Goal: Understand process/instructions

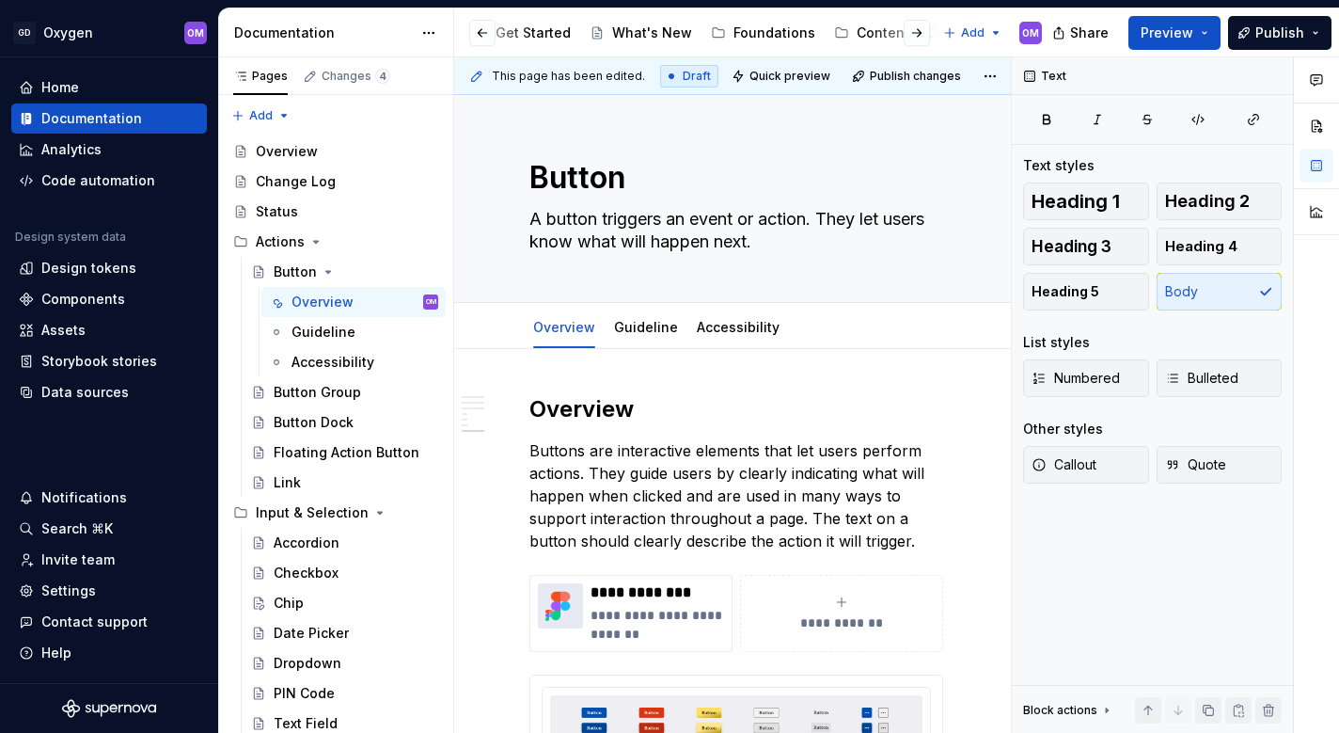
type textarea "*"
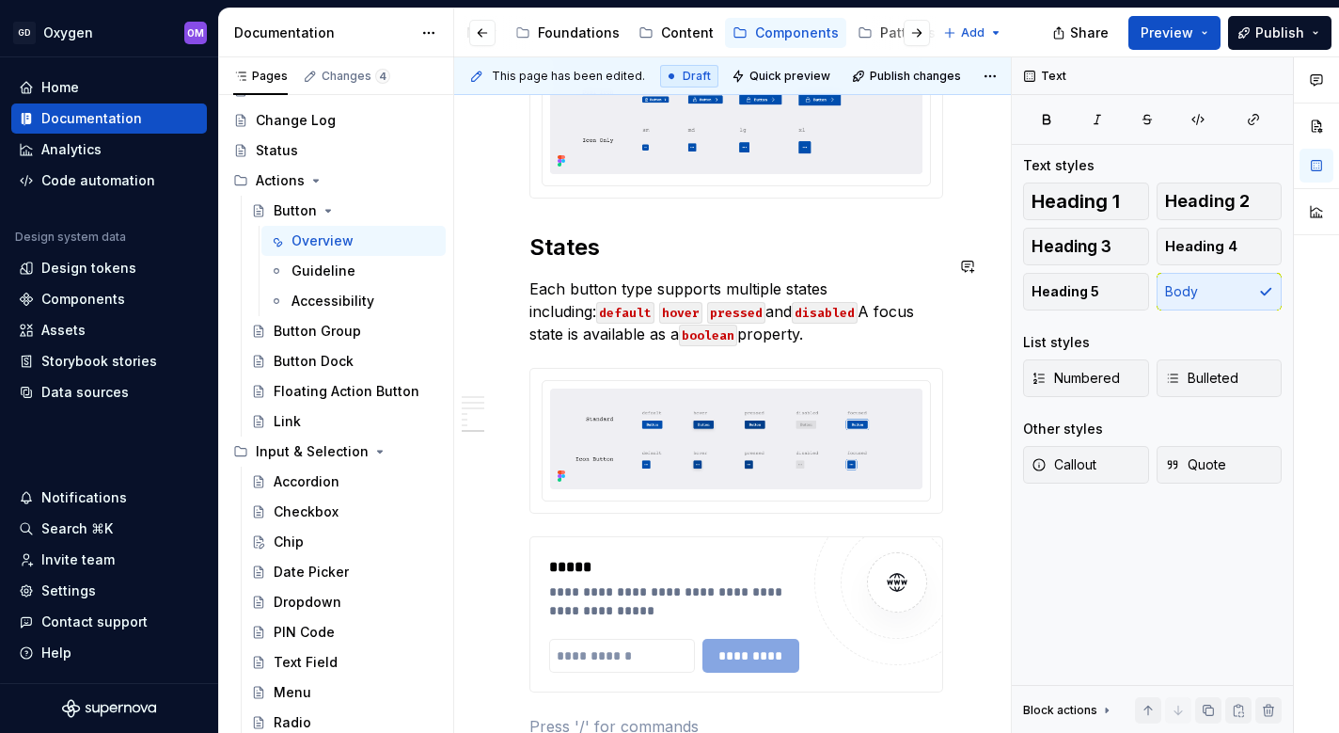
scroll to position [2536, 0]
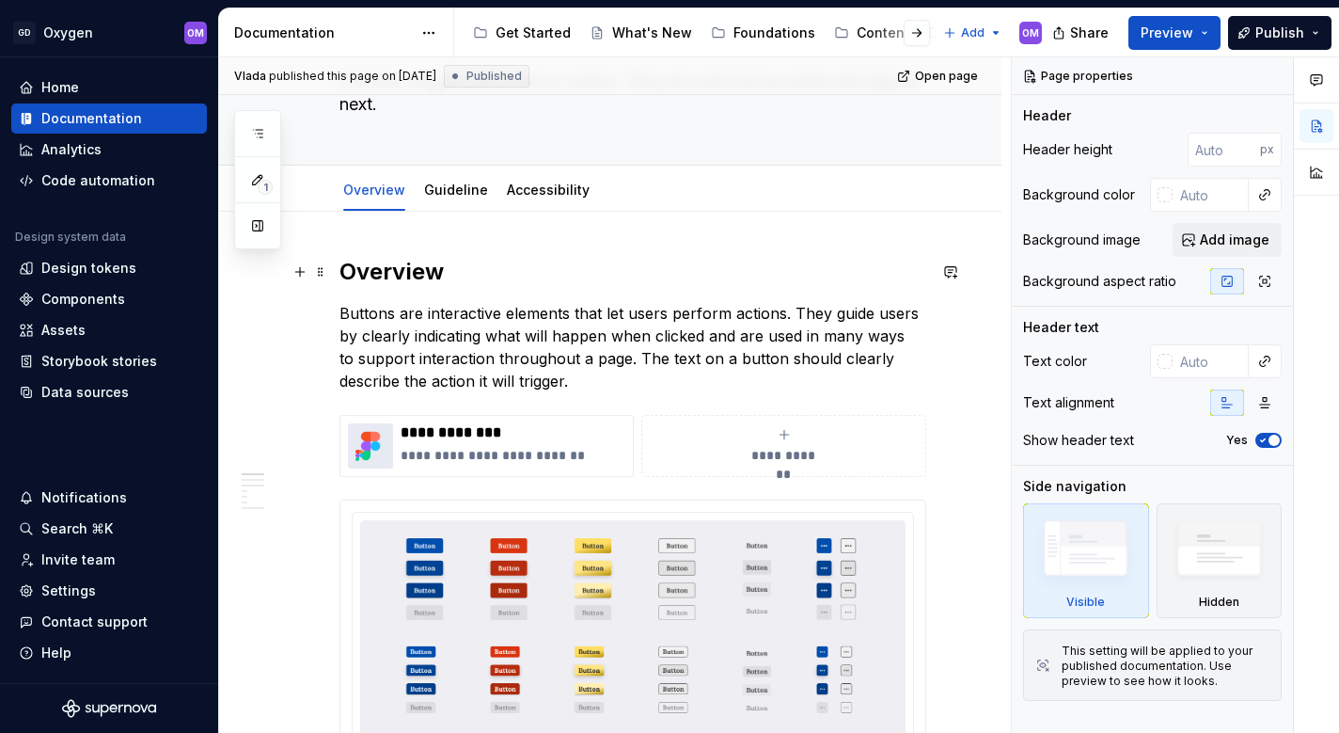
scroll to position [139, 0]
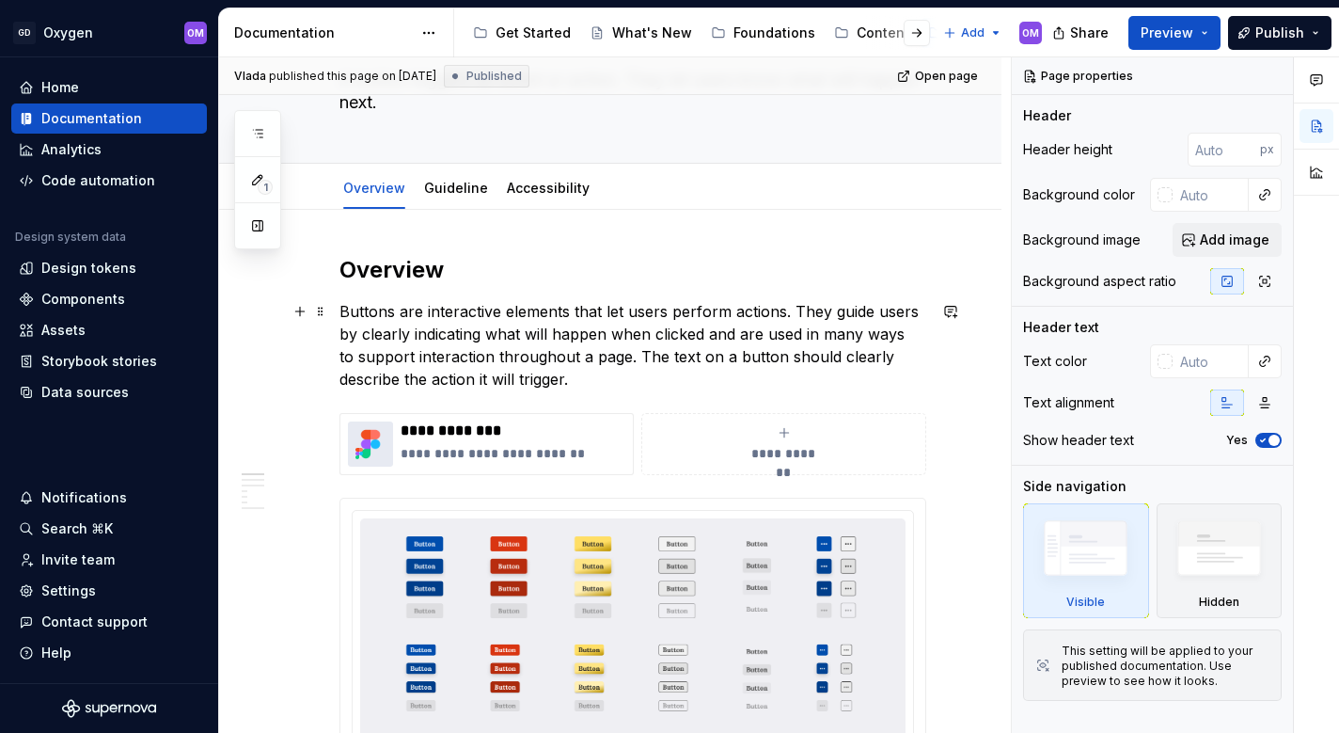
click at [736, 350] on p "Buttons are interactive elements that let users perform actions. They guide use…" at bounding box center [633, 345] width 587 height 90
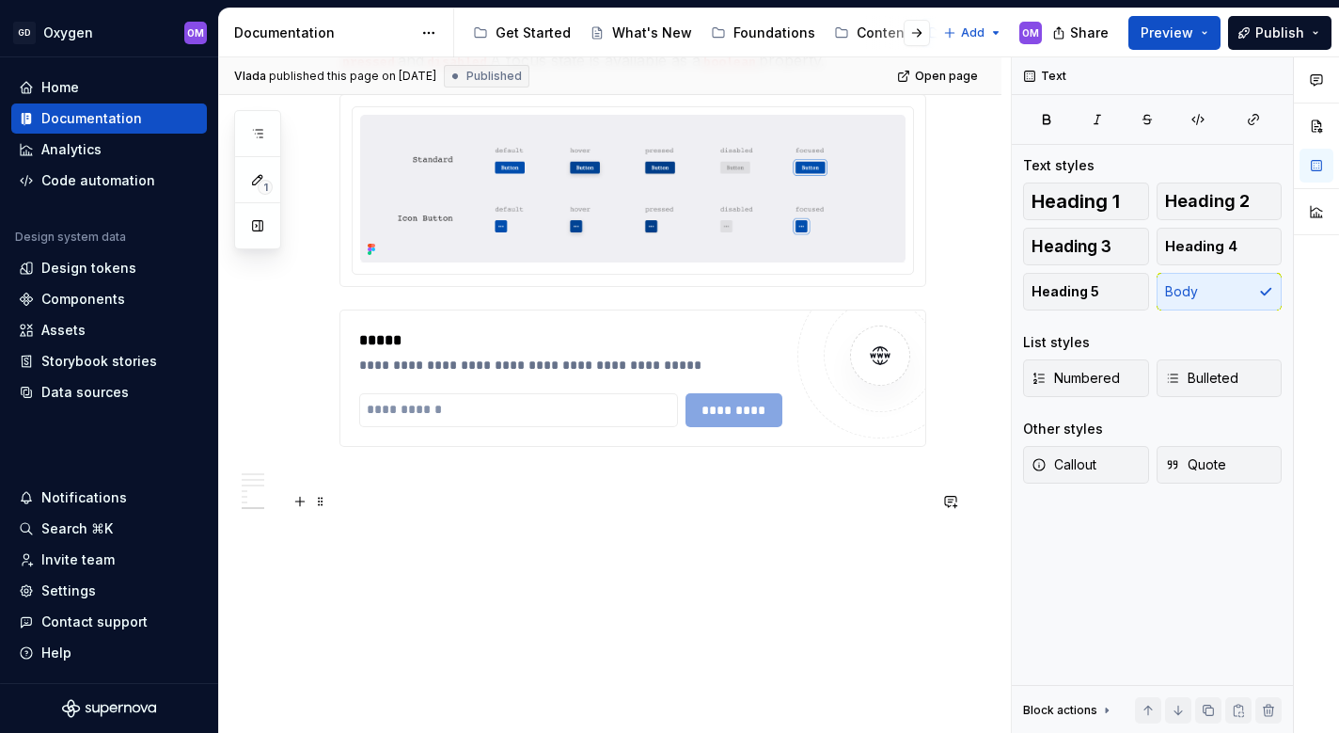
scroll to position [2804, 0]
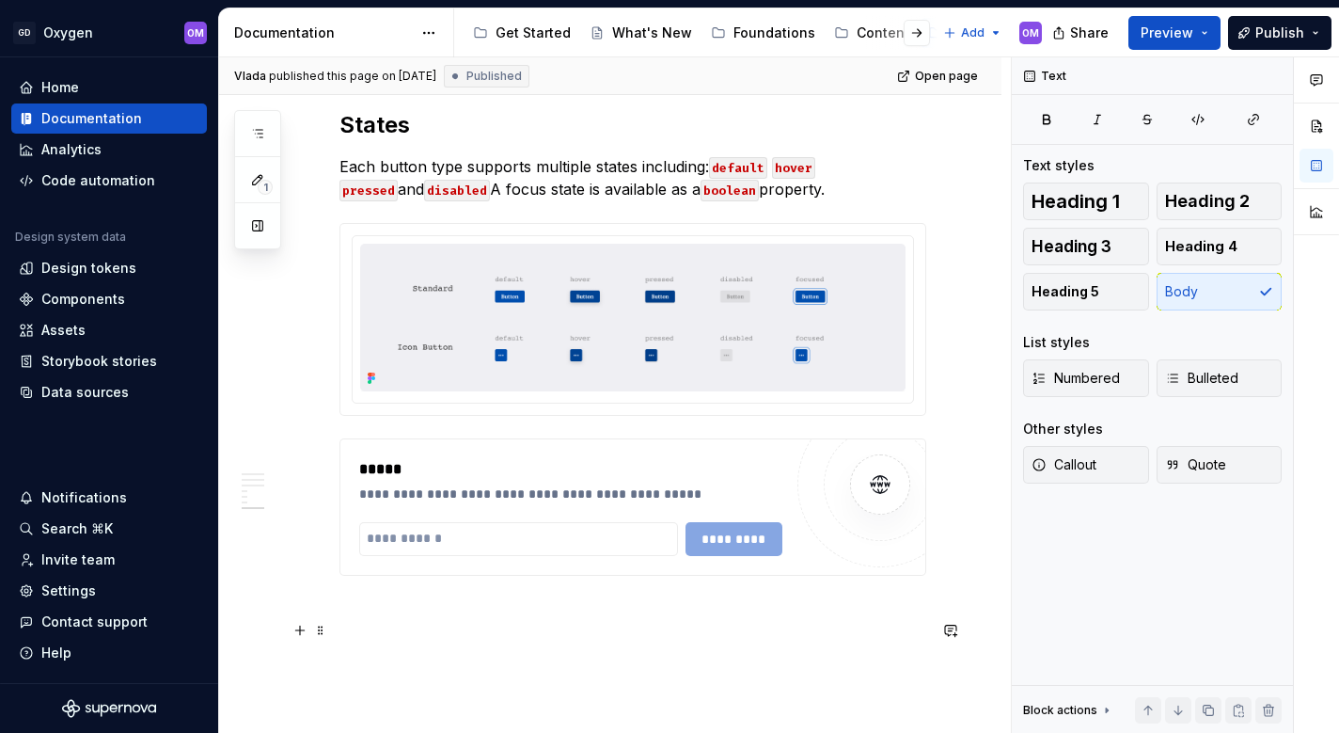
type textarea "*"
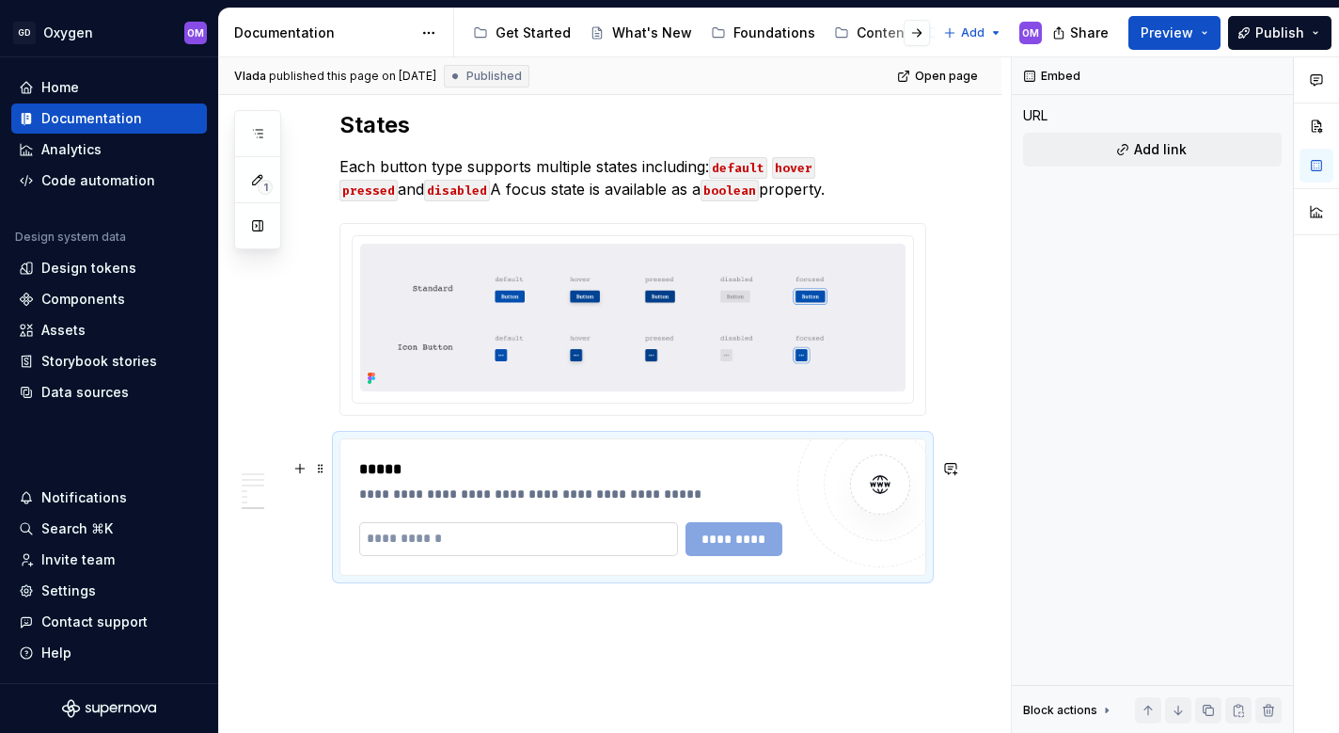
click at [506, 556] on input "text" at bounding box center [518, 539] width 319 height 34
paste input "**********"
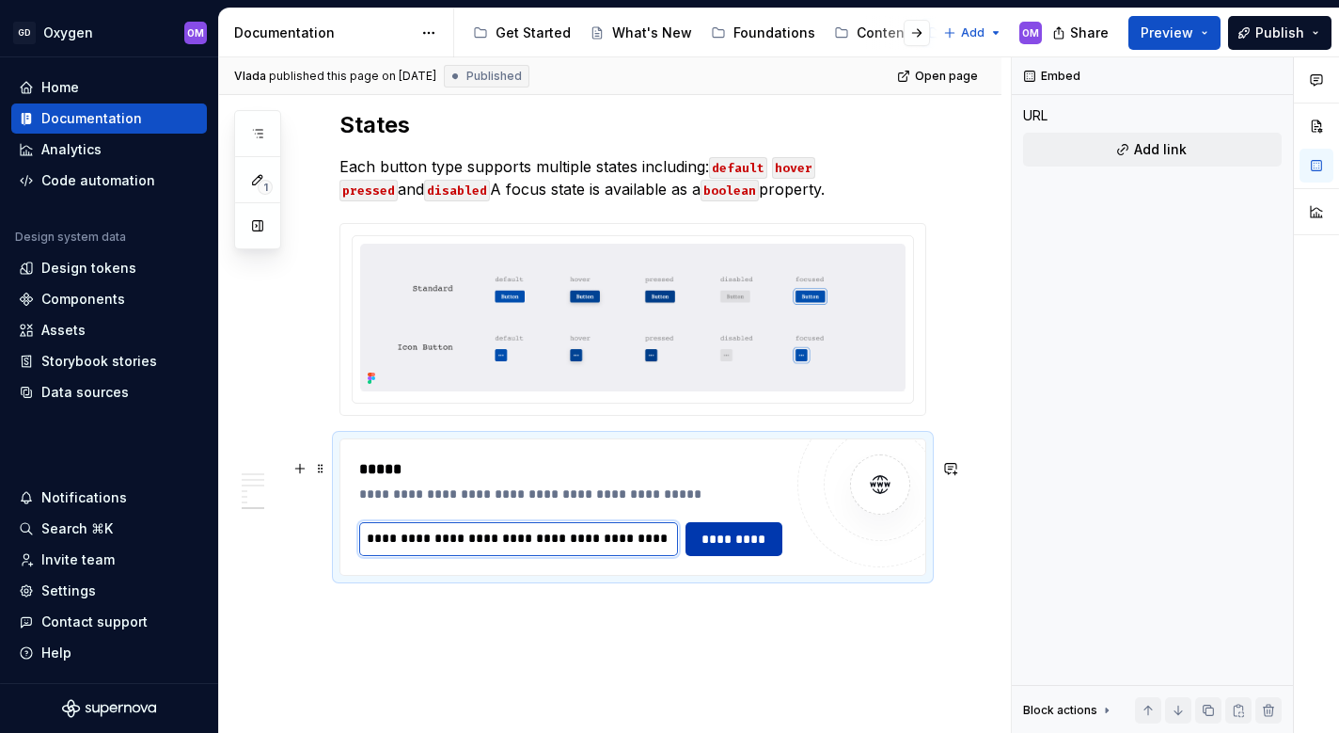
type input "**********"
click at [749, 548] on span "*********" at bounding box center [734, 538] width 73 height 19
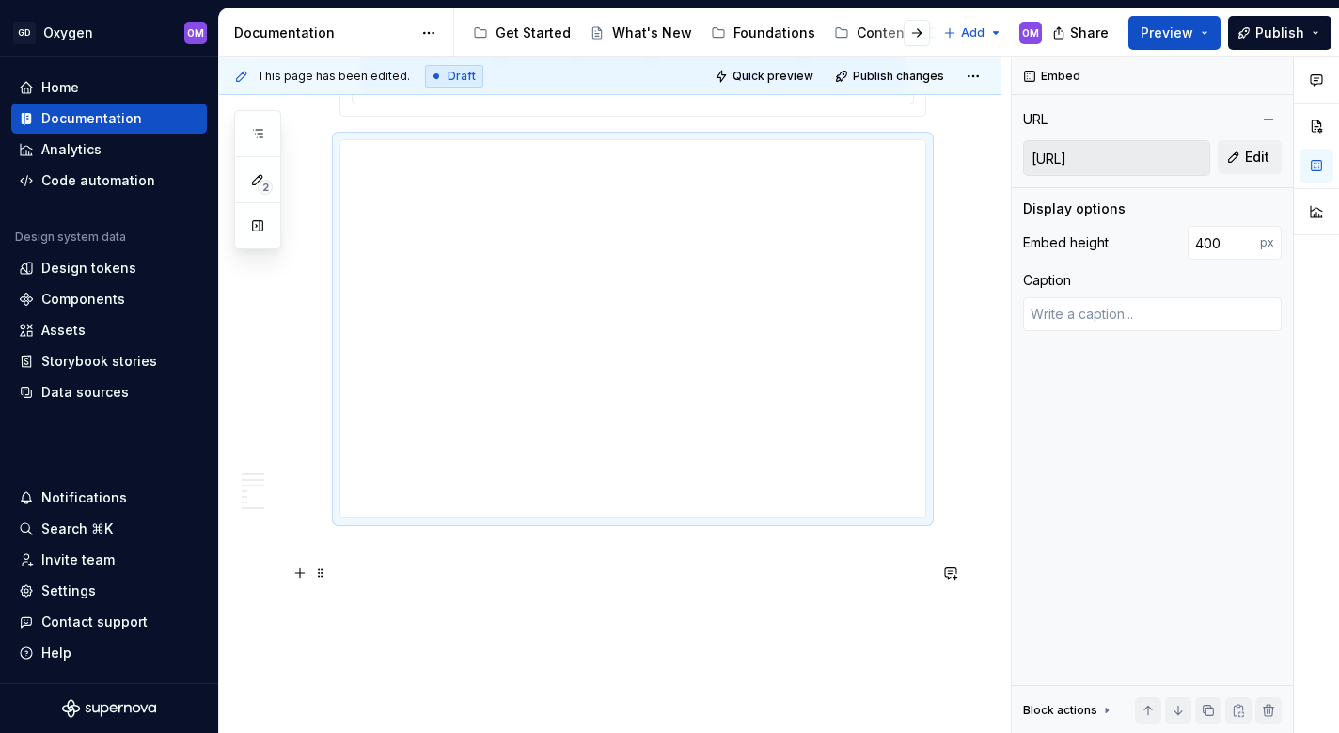
scroll to position [3131, 0]
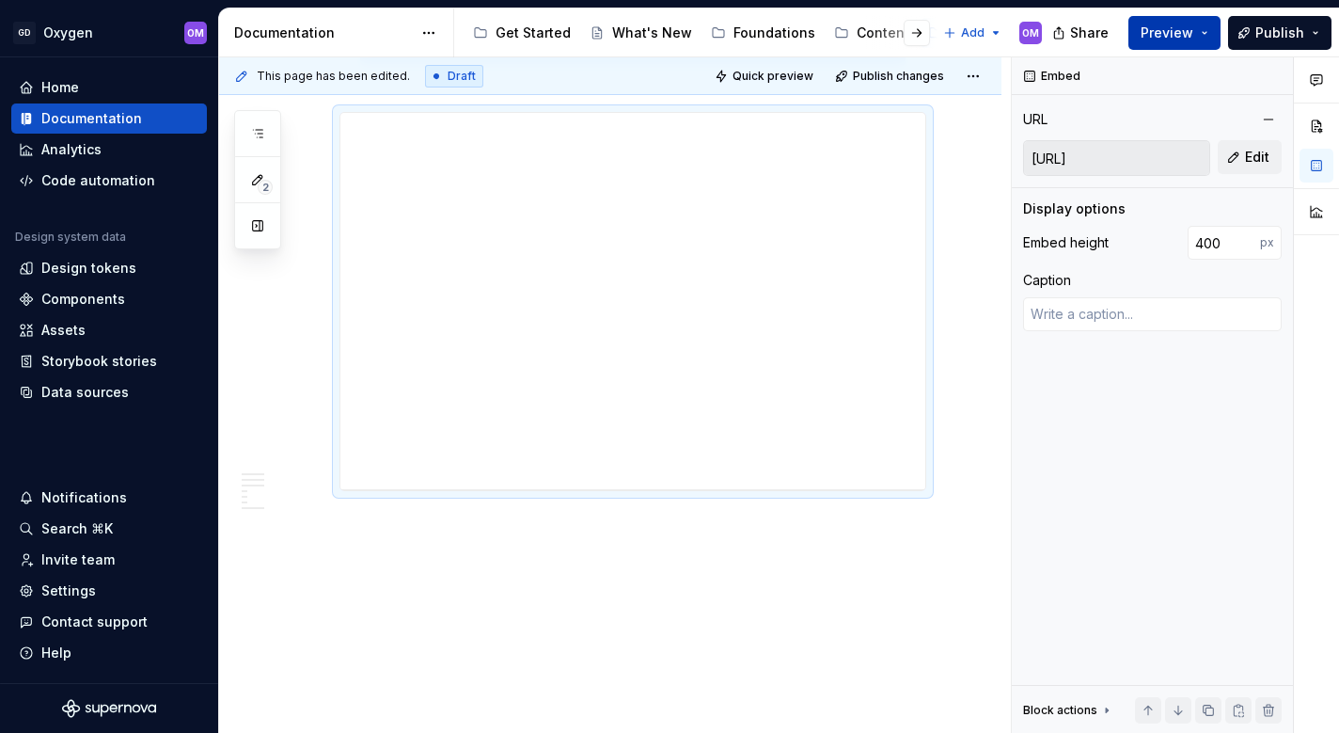
click at [1171, 31] on span "Preview" at bounding box center [1167, 33] width 53 height 19
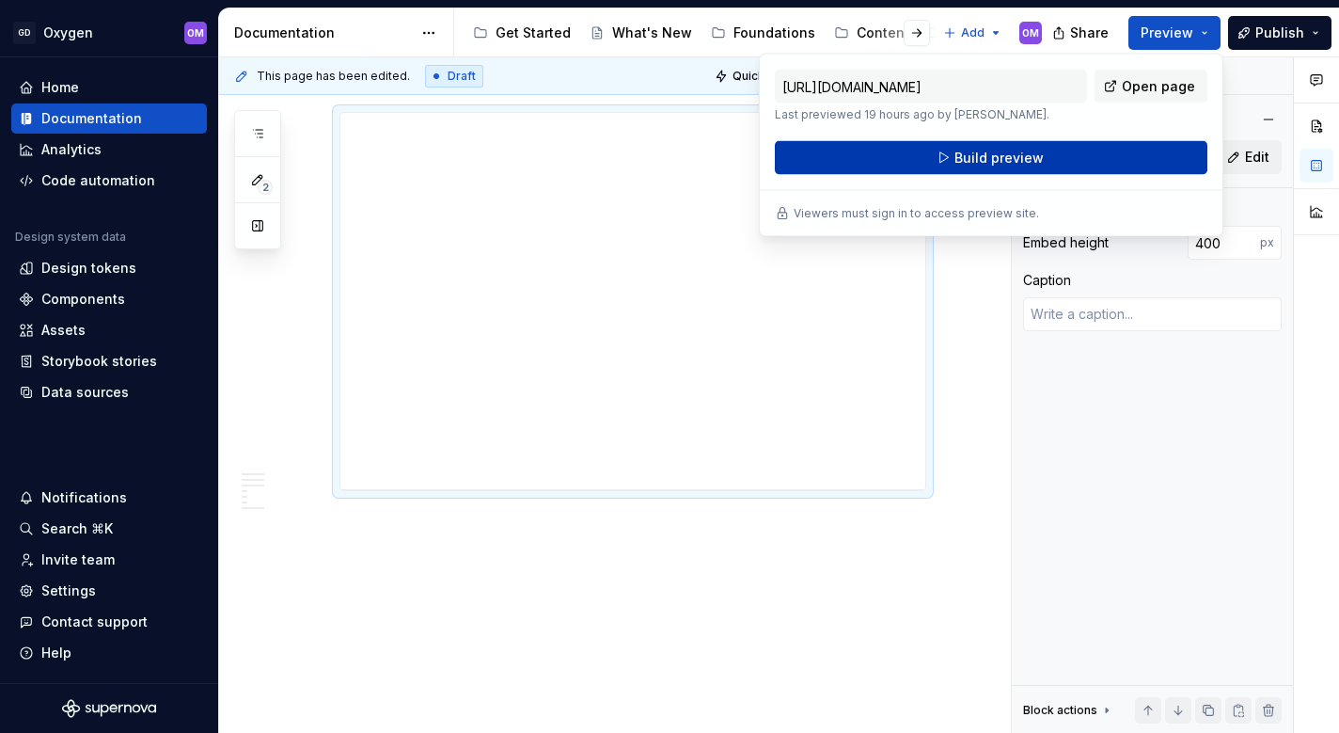
click at [1057, 160] on button "Build preview" at bounding box center [991, 158] width 433 height 34
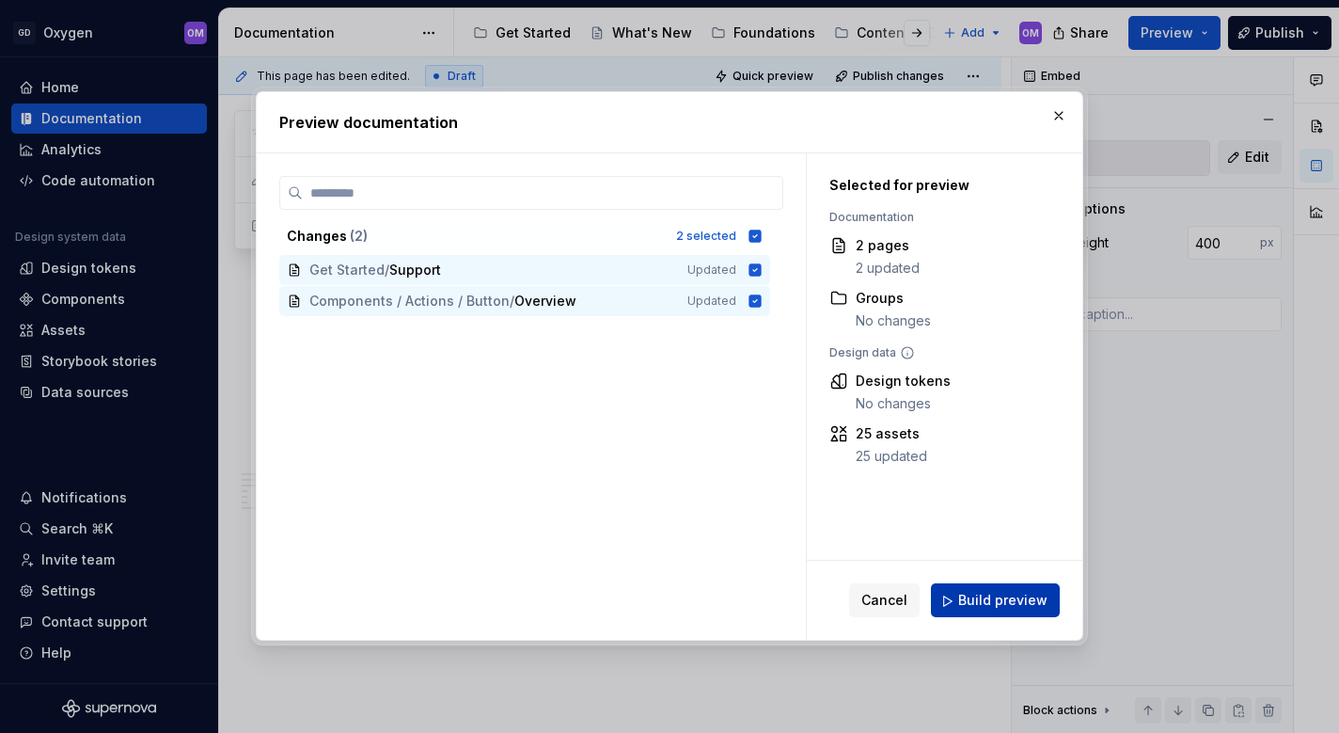
click at [977, 596] on span "Build preview" at bounding box center [1002, 601] width 89 height 19
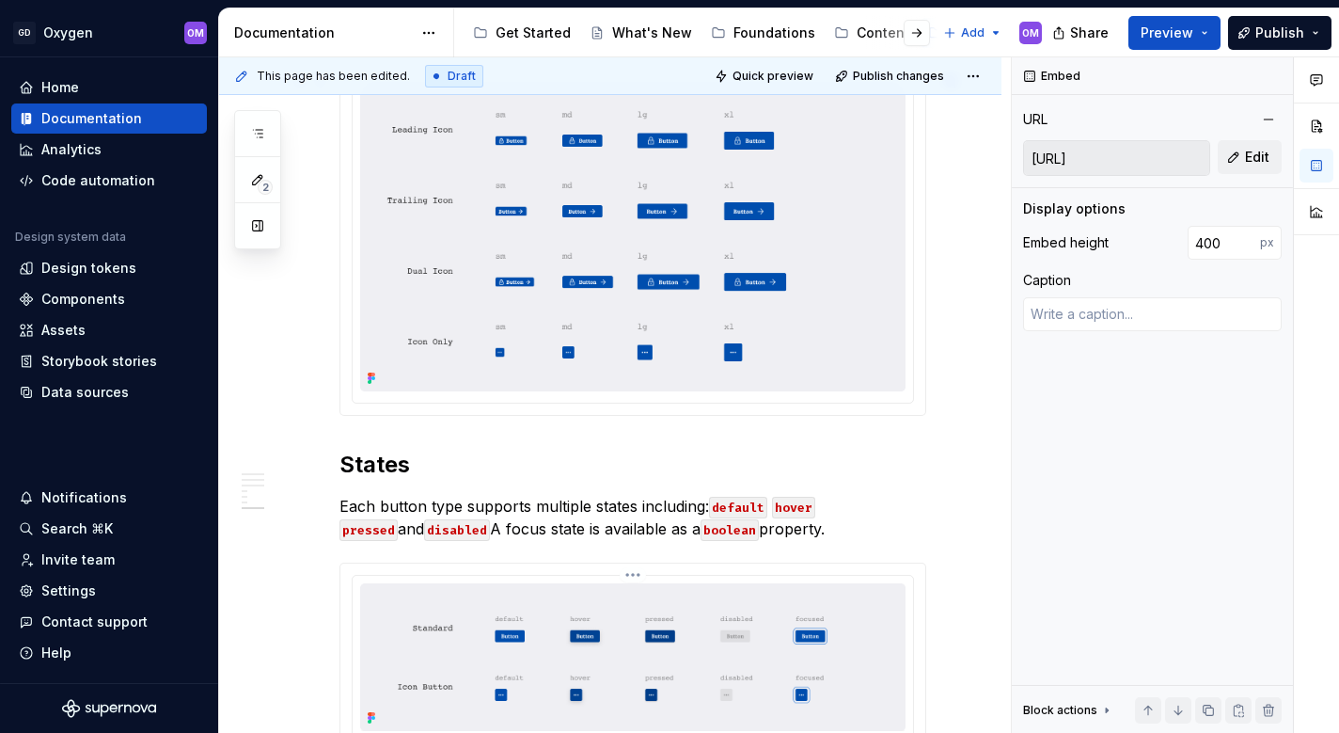
scroll to position [2464, 0]
click at [803, 79] on span "Quick preview" at bounding box center [773, 76] width 81 height 15
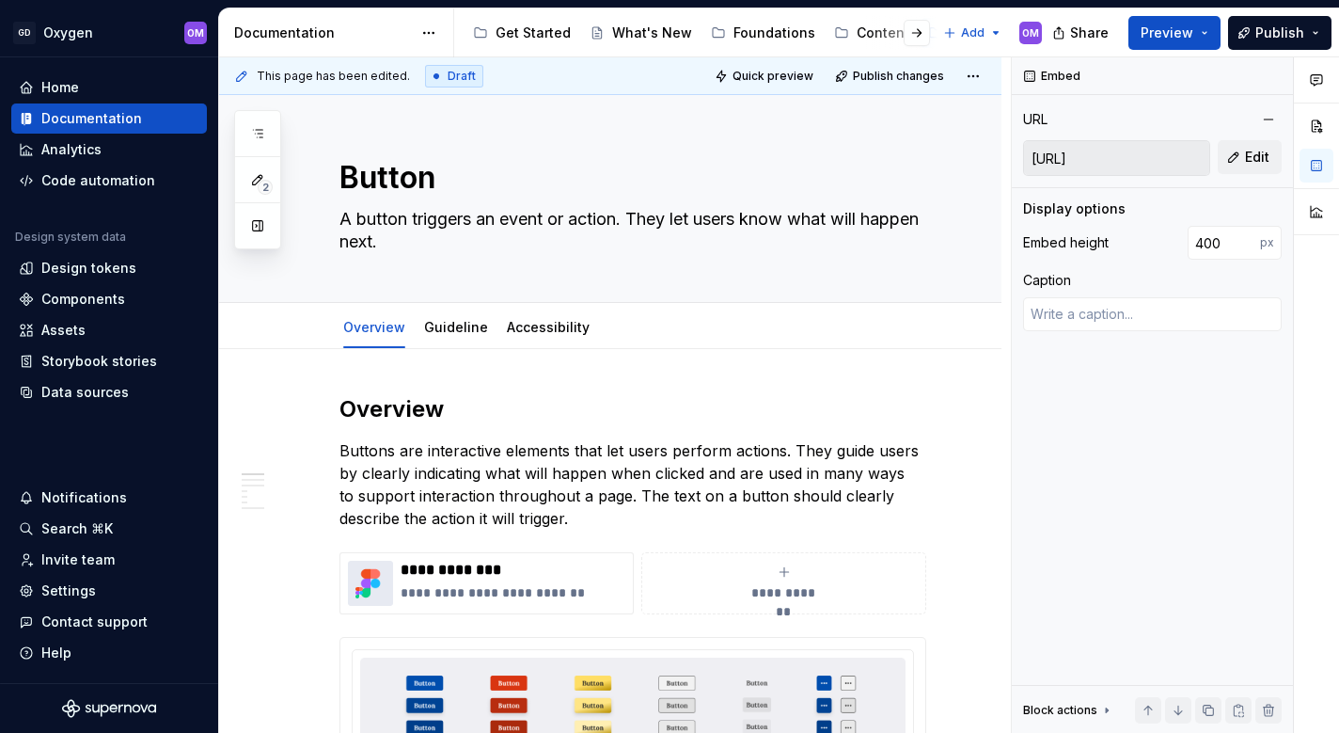
scroll to position [0, 0]
click at [1111, 164] on input "http://localhost:5173/doc/oxygen/button?m=hl" at bounding box center [1116, 158] width 185 height 34
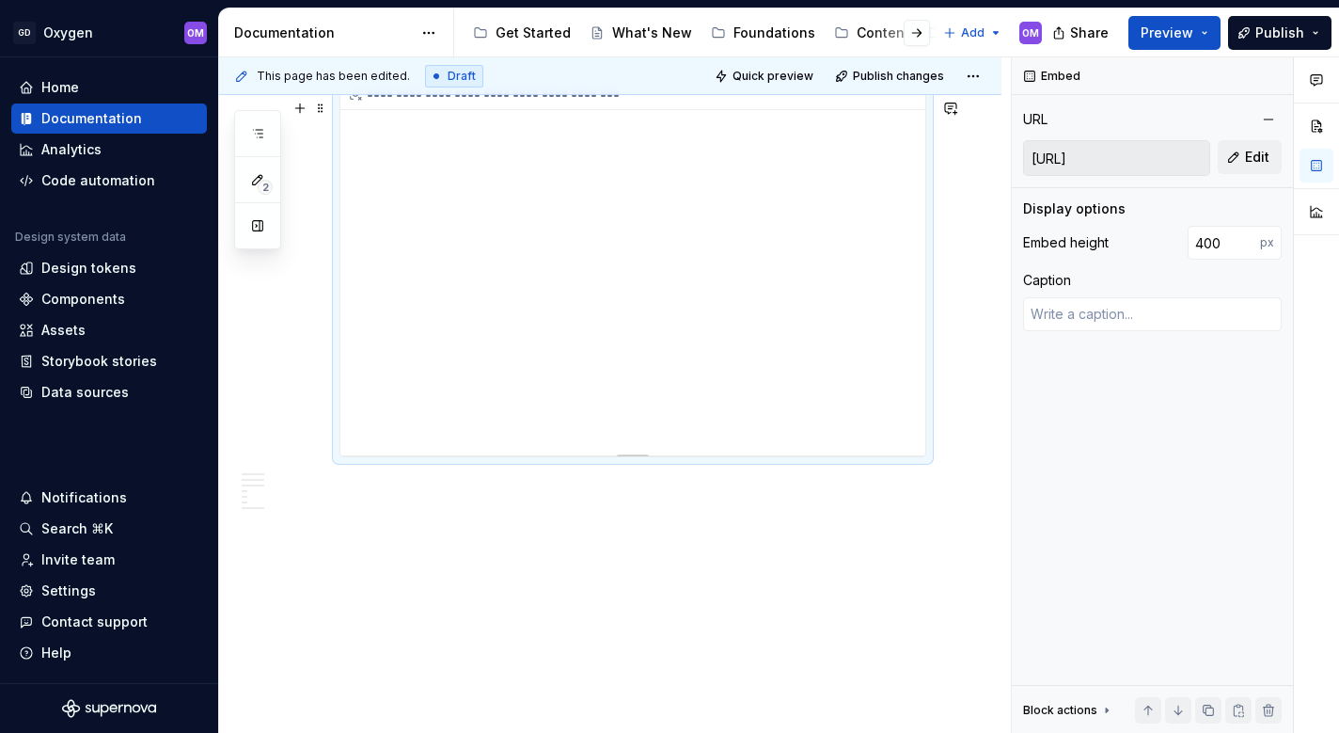
scroll to position [3177, 0]
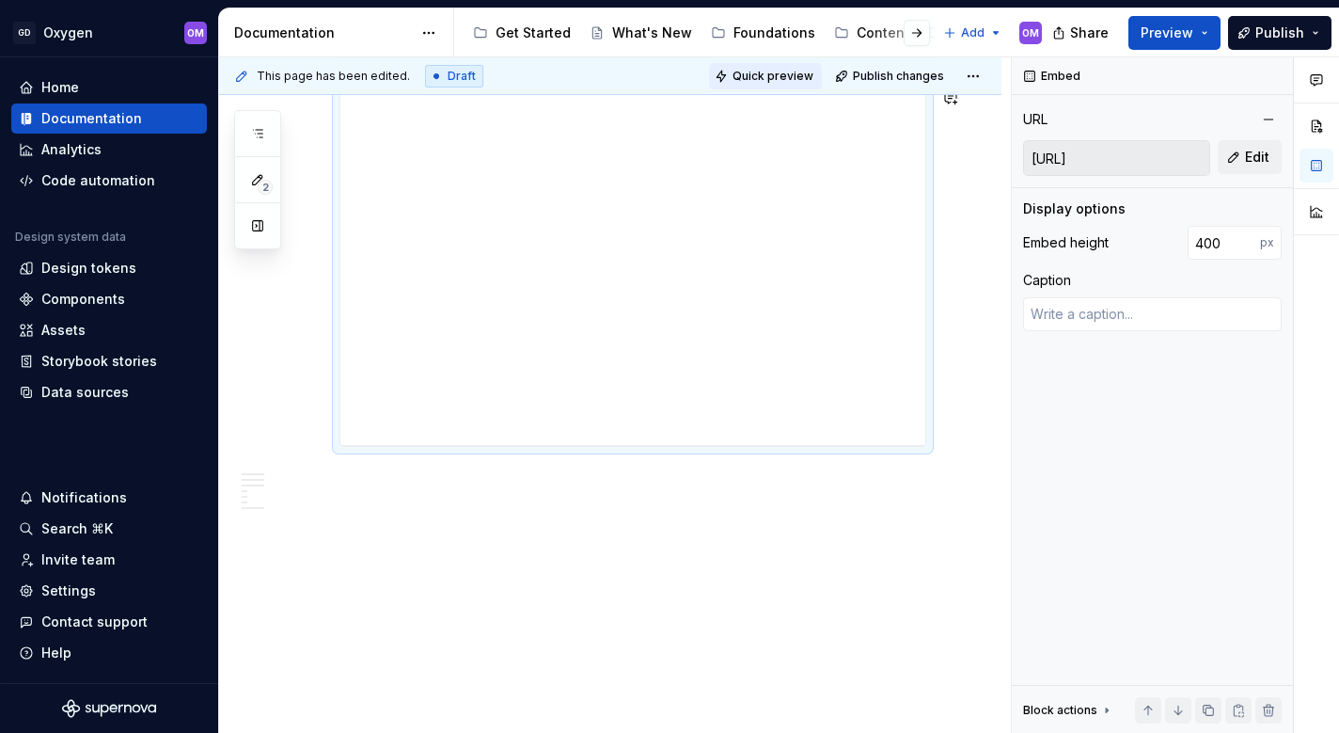
click at [801, 72] on span "Quick preview" at bounding box center [773, 76] width 81 height 15
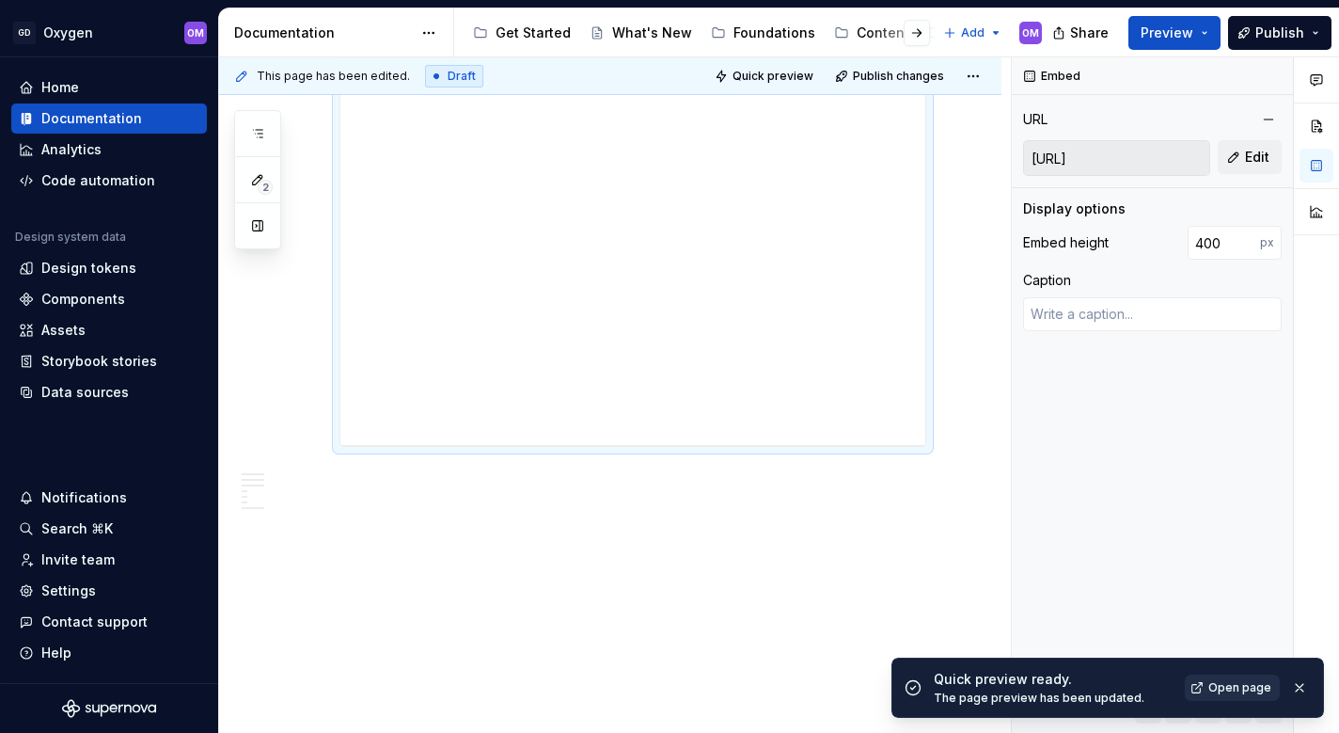
click at [1238, 687] on span "Open page" at bounding box center [1239, 687] width 63 height 15
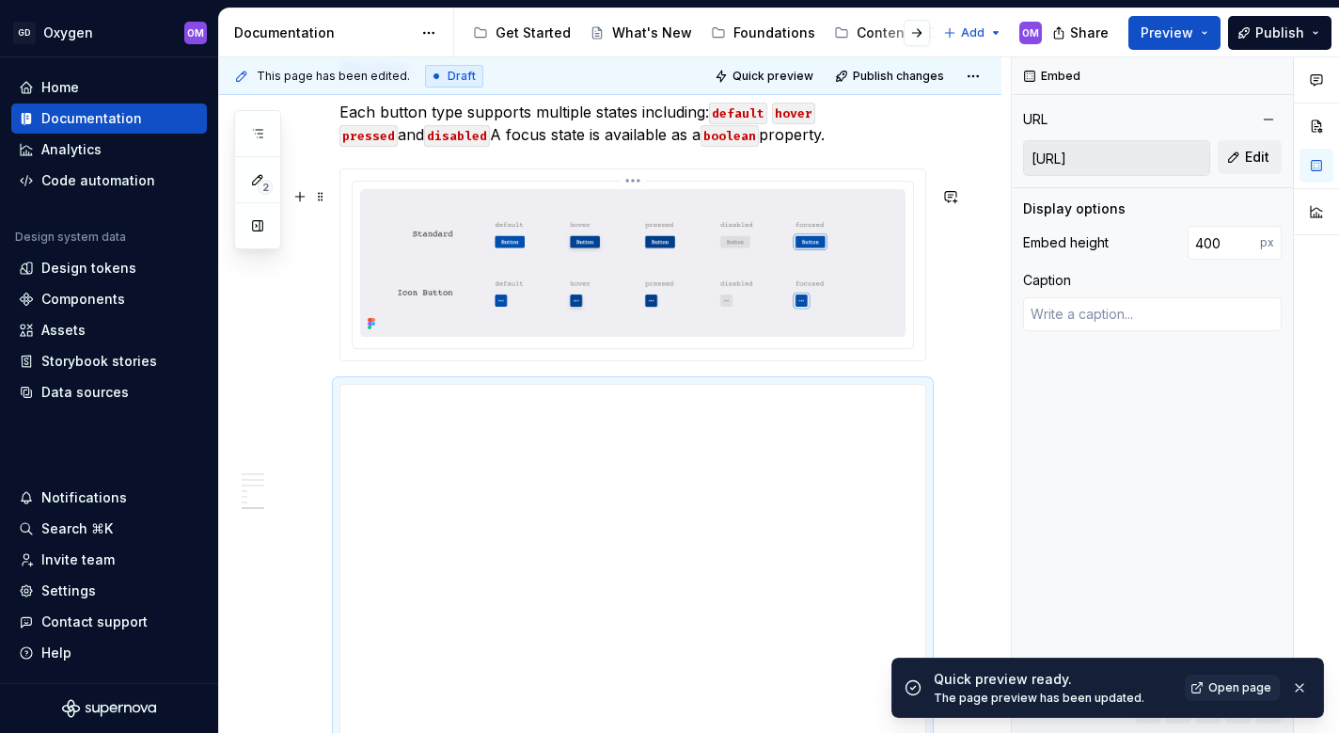
scroll to position [2822, 0]
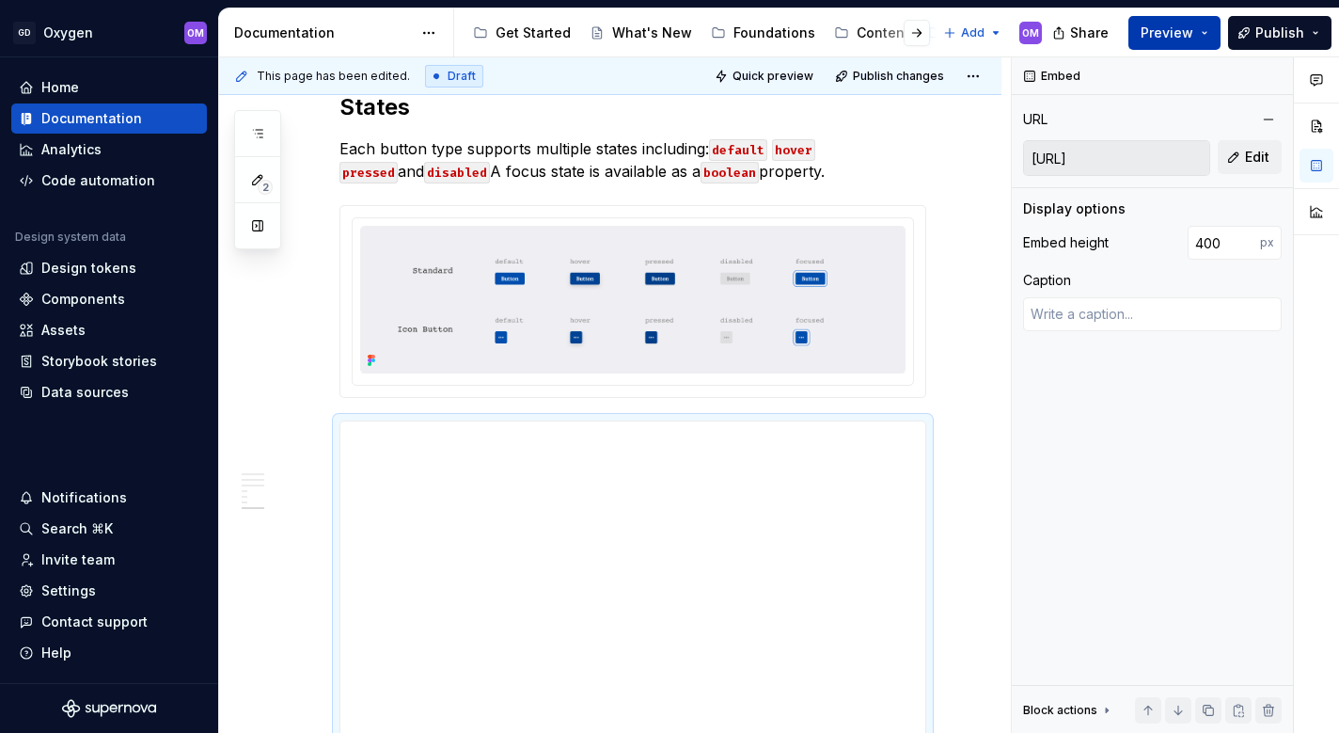
click at [1171, 37] on span "Preview" at bounding box center [1167, 33] width 53 height 19
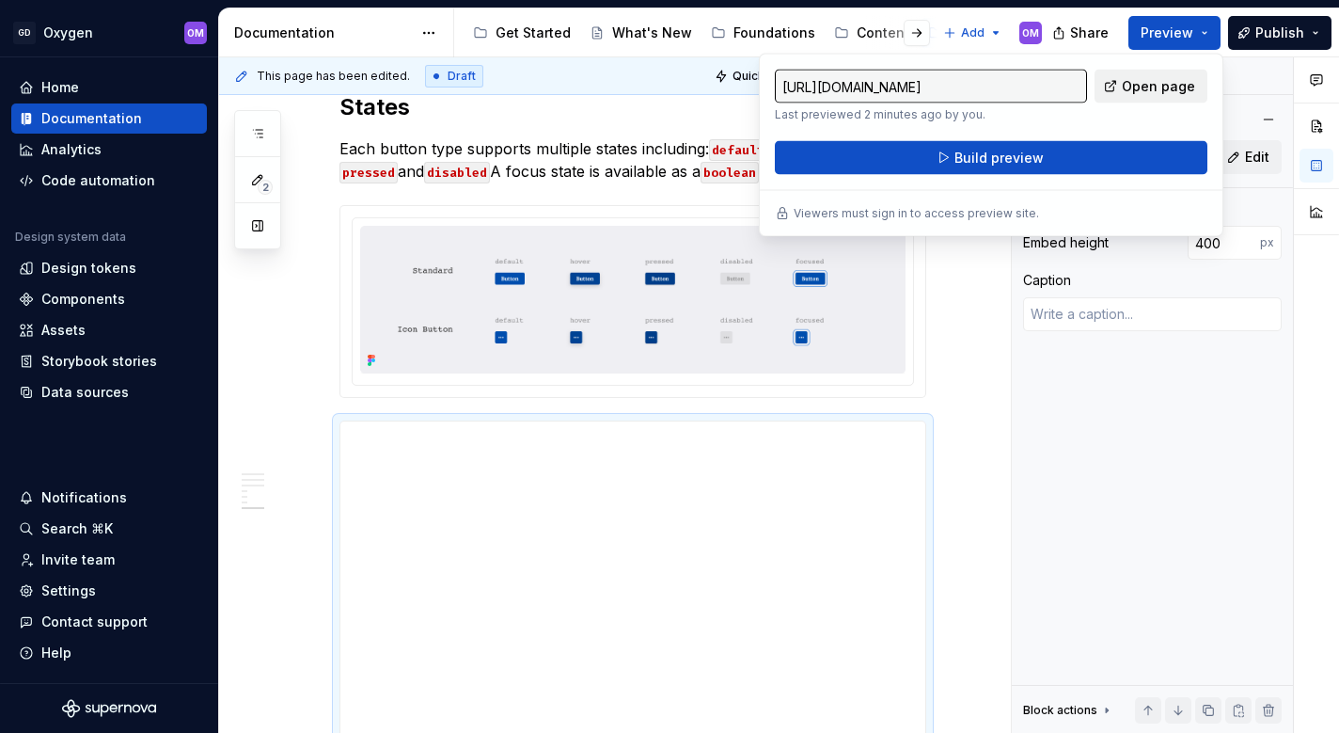
click at [1161, 81] on span "Open page" at bounding box center [1158, 86] width 73 height 19
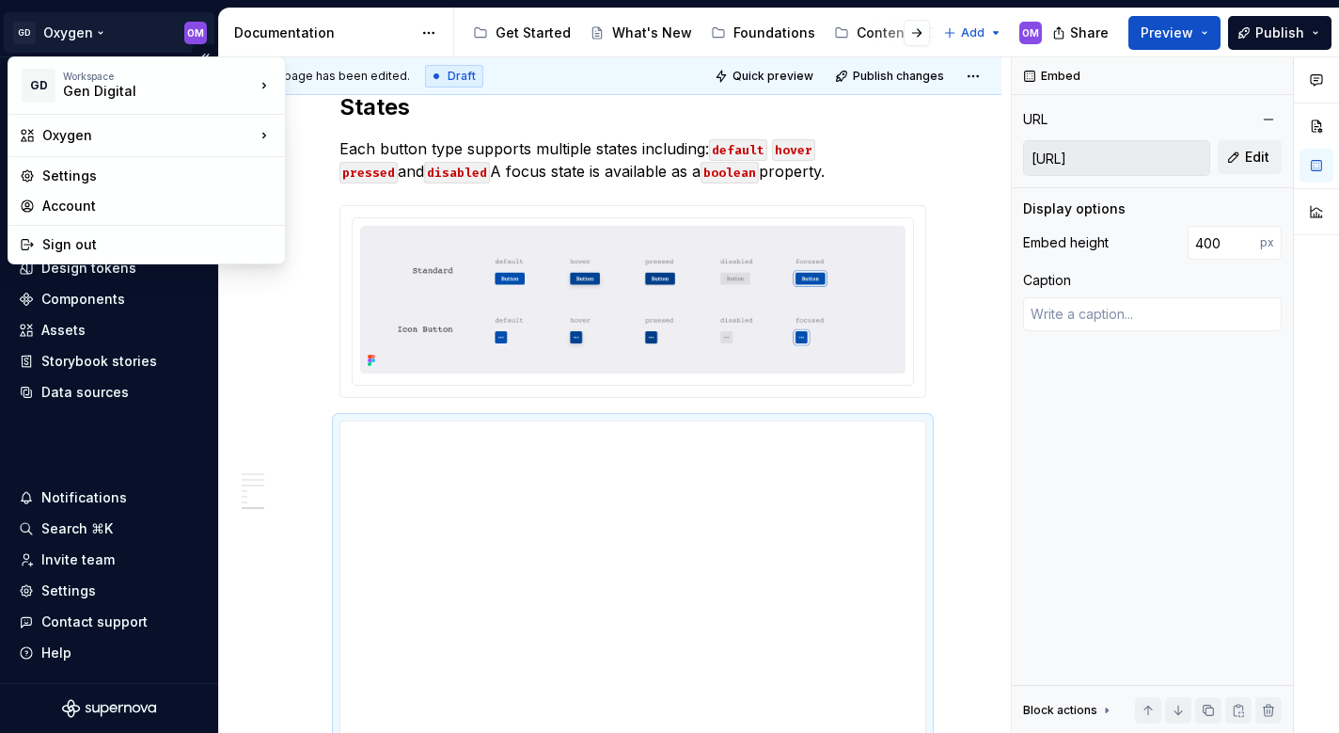
click at [198, 31] on html "GD Oxygen OM Home Documentation Analytics Code automation Design system data De…" at bounding box center [669, 366] width 1339 height 733
click at [212, 205] on div "Account" at bounding box center [157, 206] width 231 height 19
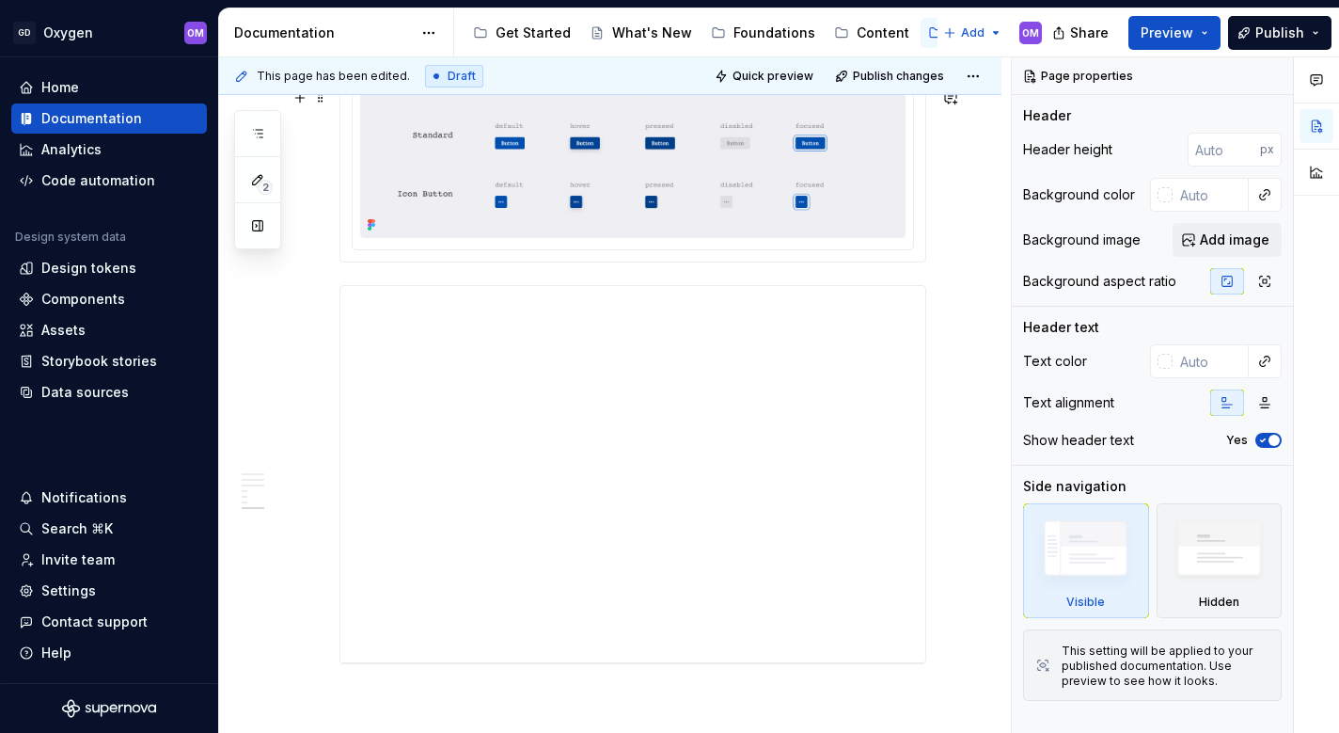
scroll to position [2976, 0]
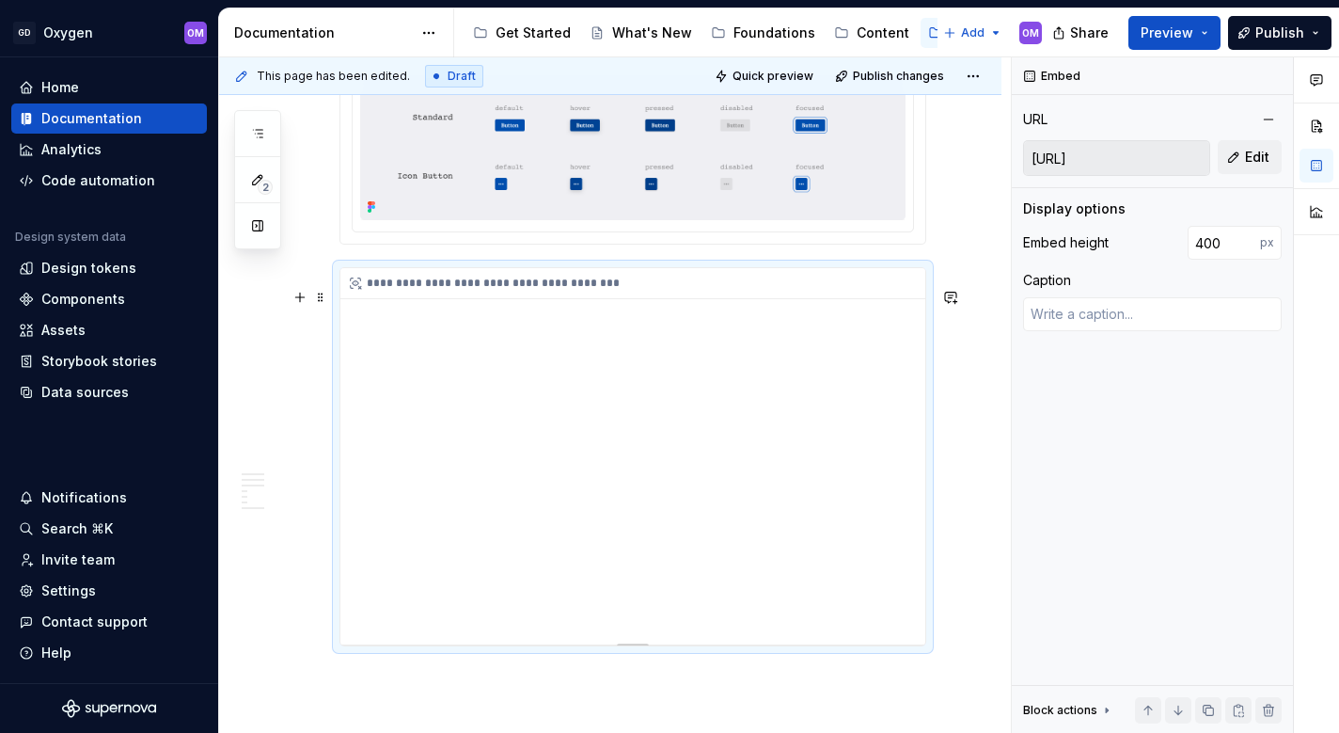
click at [784, 299] on div "**********" at bounding box center [637, 283] width 594 height 31
click at [705, 299] on div "**********" at bounding box center [637, 283] width 594 height 31
type textarea "*"
type input "423"
type textarea "*"
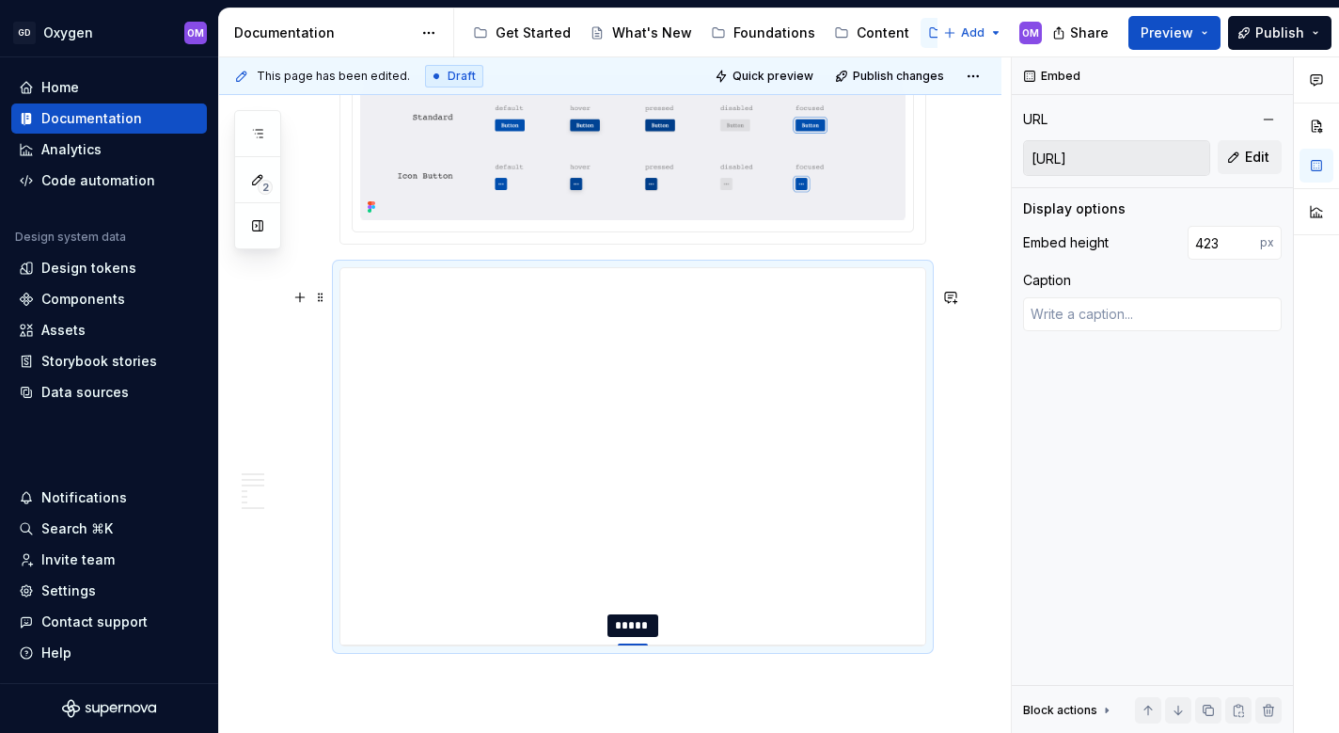
type input "432"
type textarea "*"
type input "435"
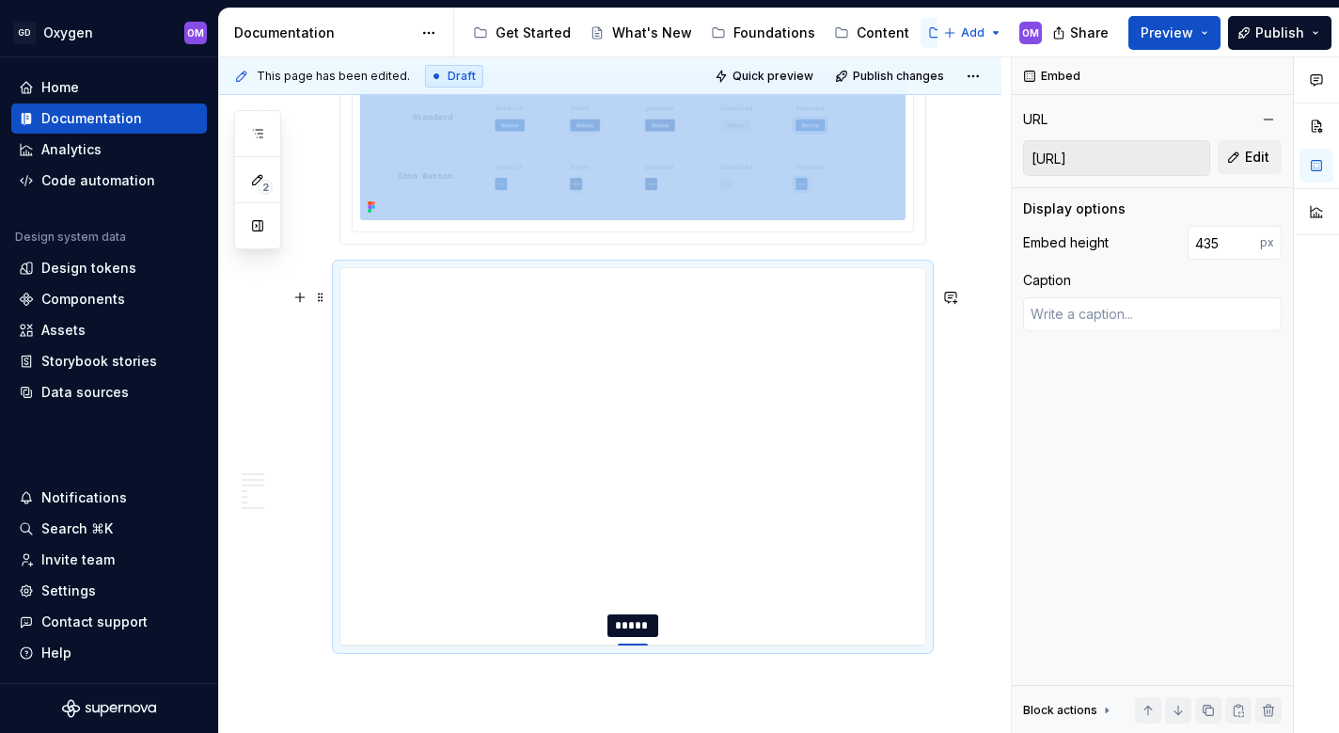
type textarea "*"
type input "438"
type textarea "*"
type input "440"
type textarea "*"
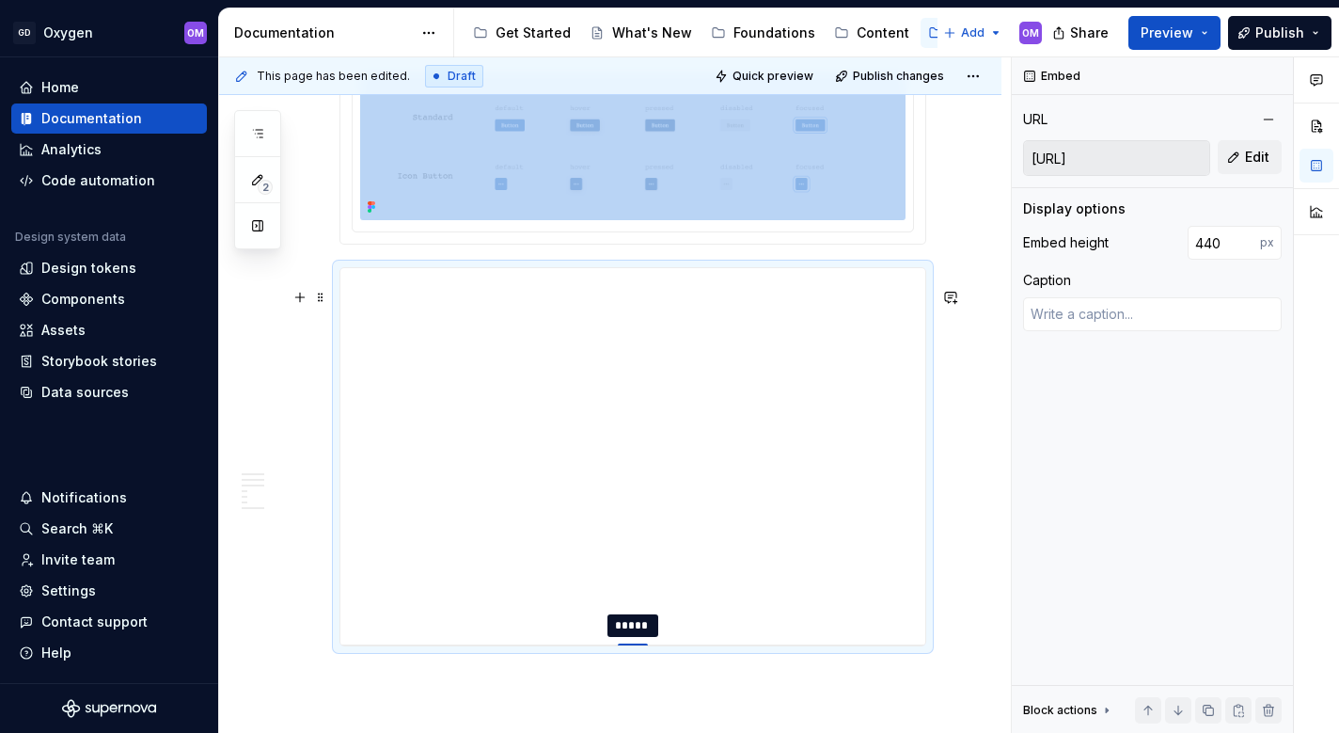
type input "443"
type textarea "*"
type input "445"
type textarea "*"
type input "446"
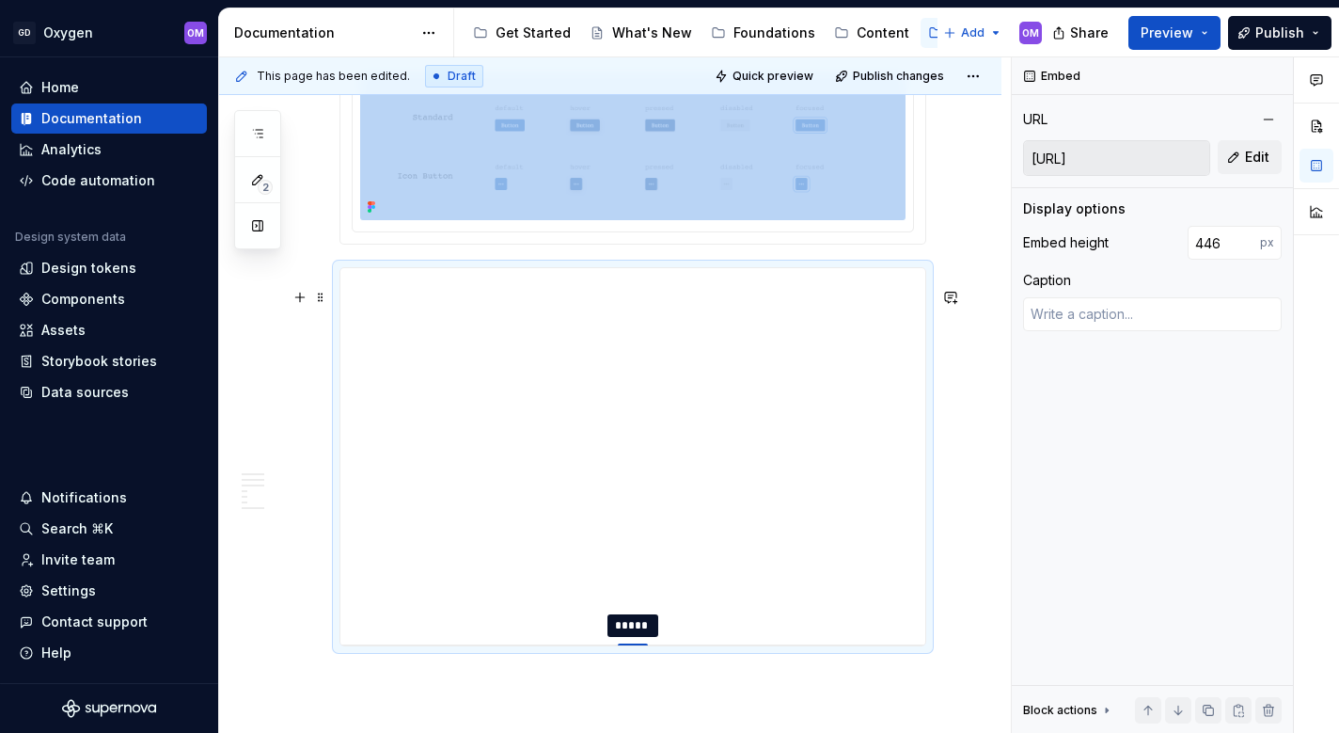
type textarea "*"
type input "447"
type textarea "*"
type input "448"
type textarea "*"
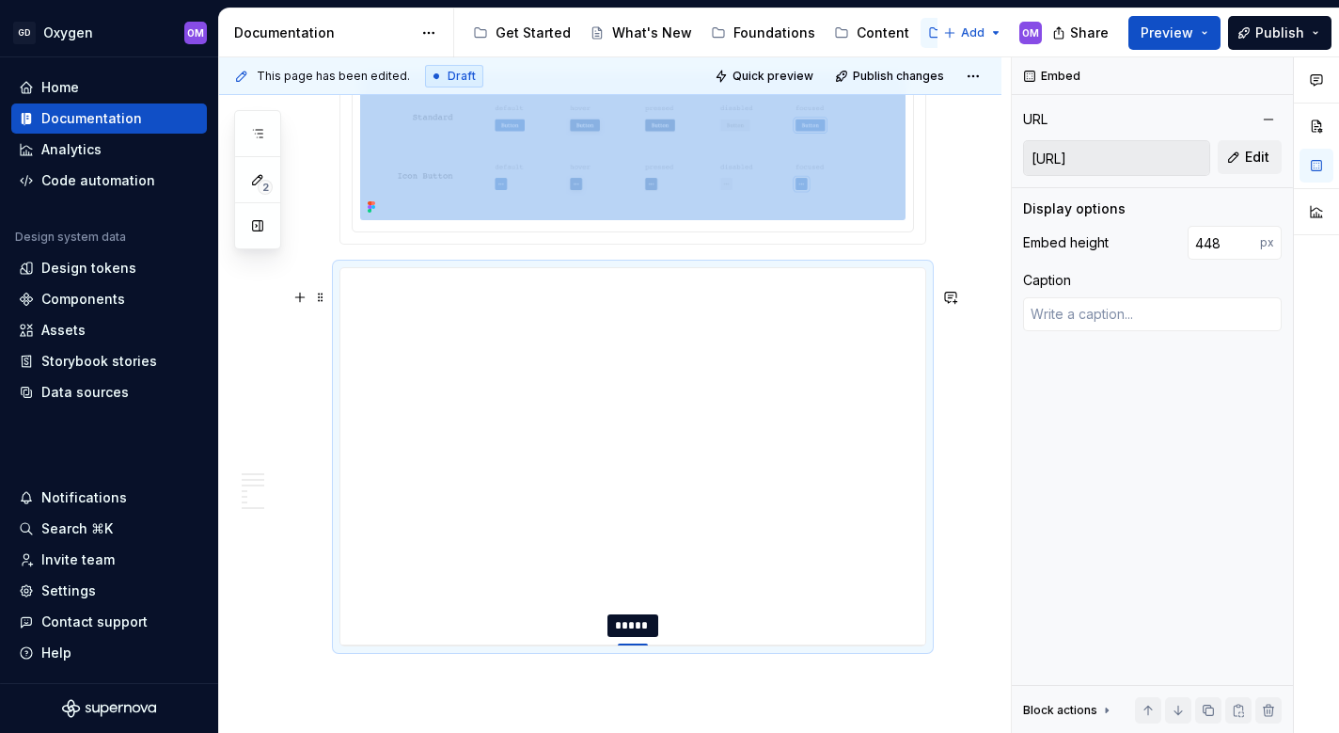
type input "449"
type textarea "*"
type input "448"
type textarea "*"
type input "447"
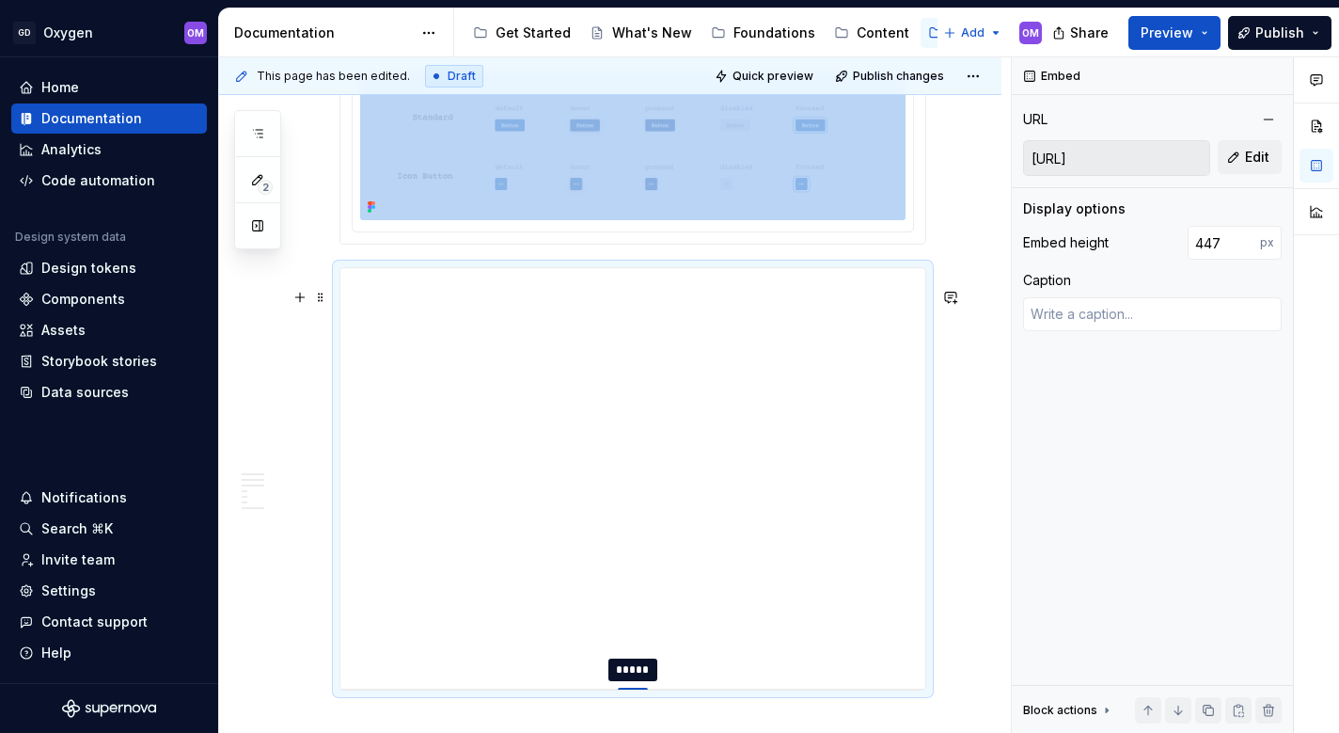
drag, startPoint x: 637, startPoint y: 665, endPoint x: 636, endPoint y: 709, distance: 44.2
click at [636, 691] on div at bounding box center [633, 689] width 30 height 4
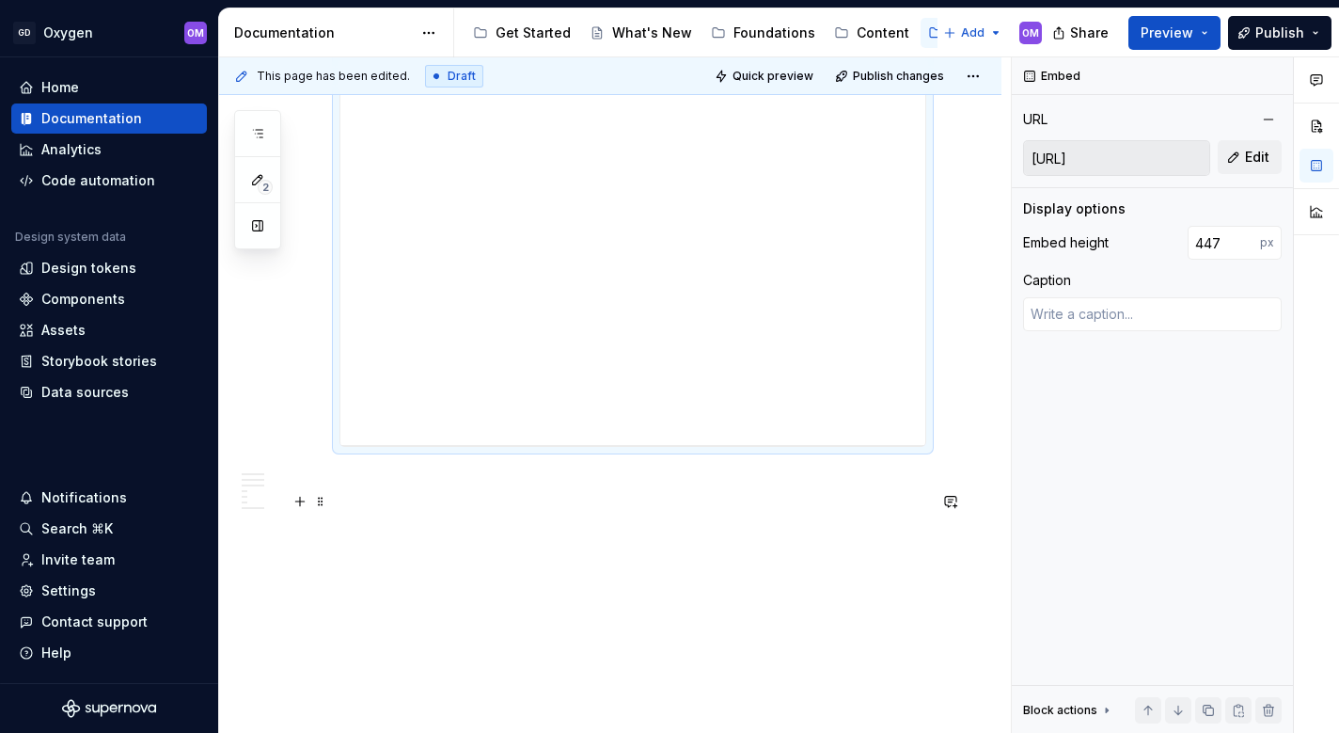
scroll to position [3241, 0]
type textarea "*"
type input "446"
type textarea "*"
type input "450"
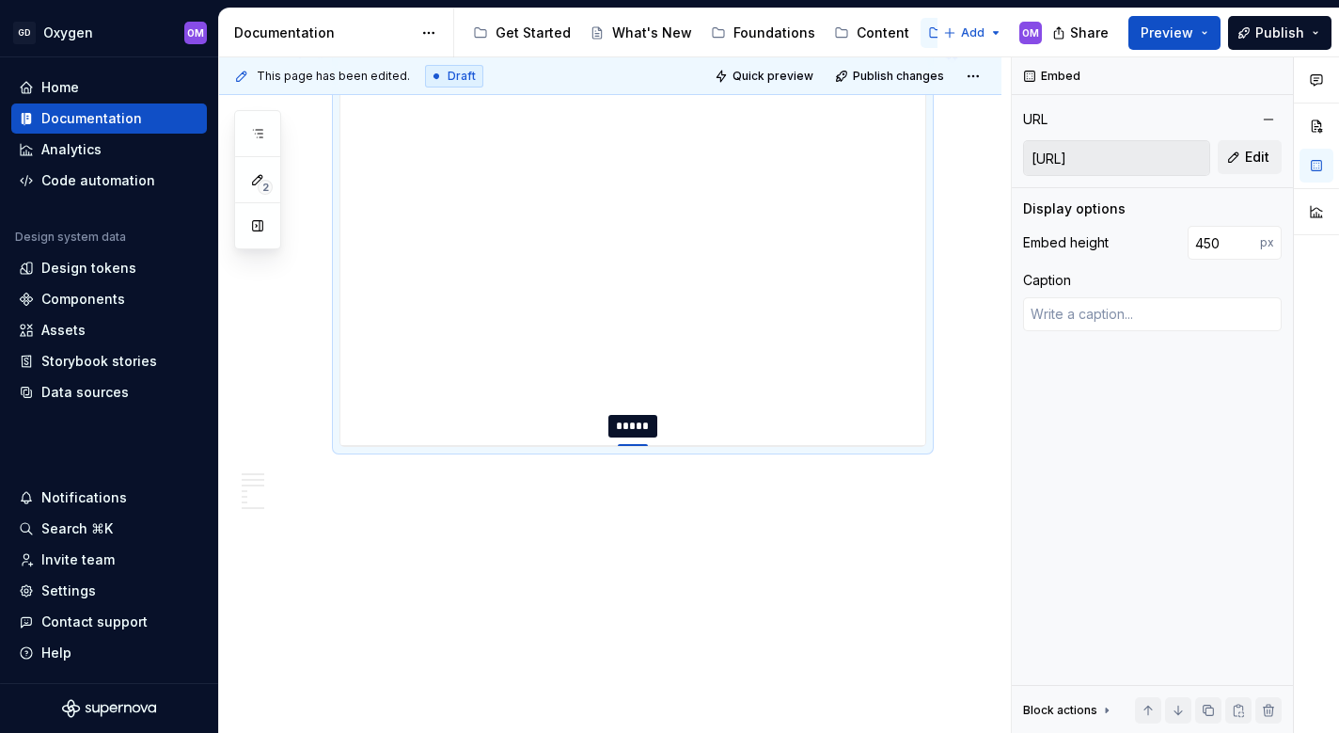
type textarea "*"
type input "455"
type textarea "*"
type input "461"
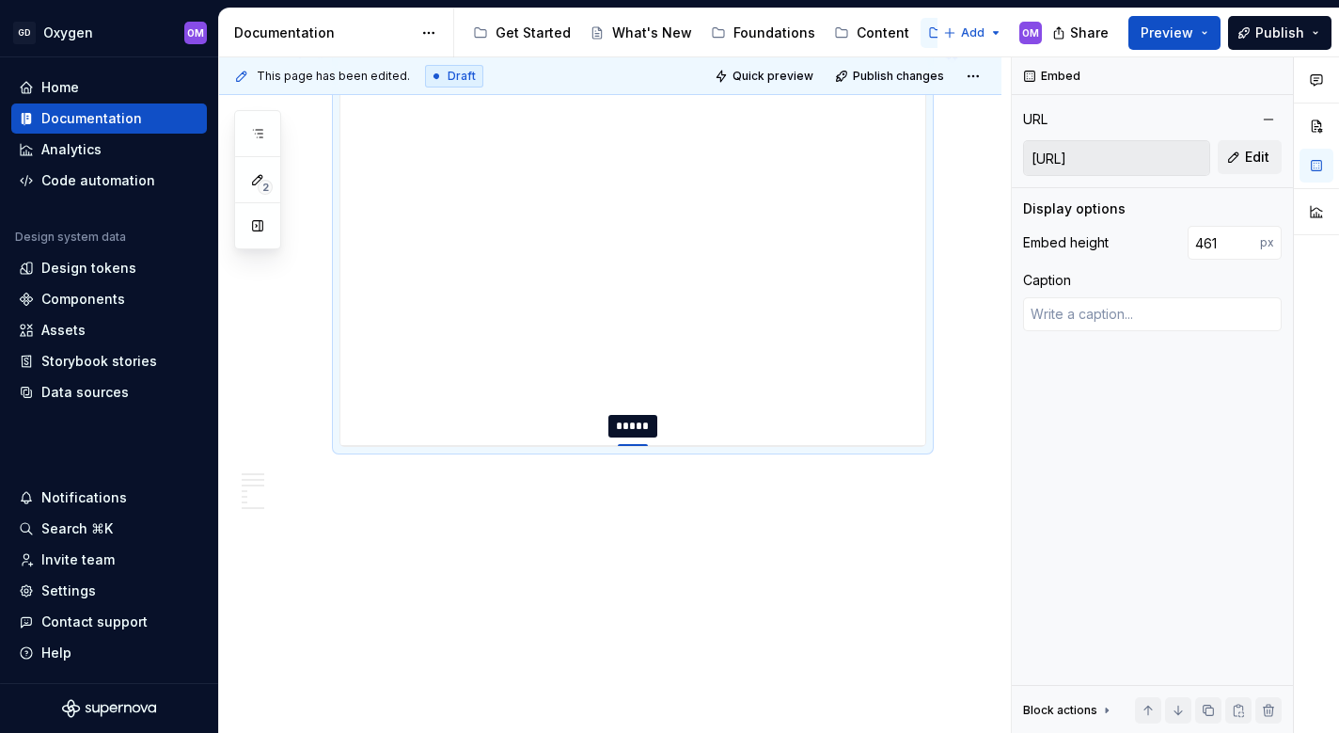
type textarea "*"
type input "468"
type textarea "*"
type input "476"
type textarea "*"
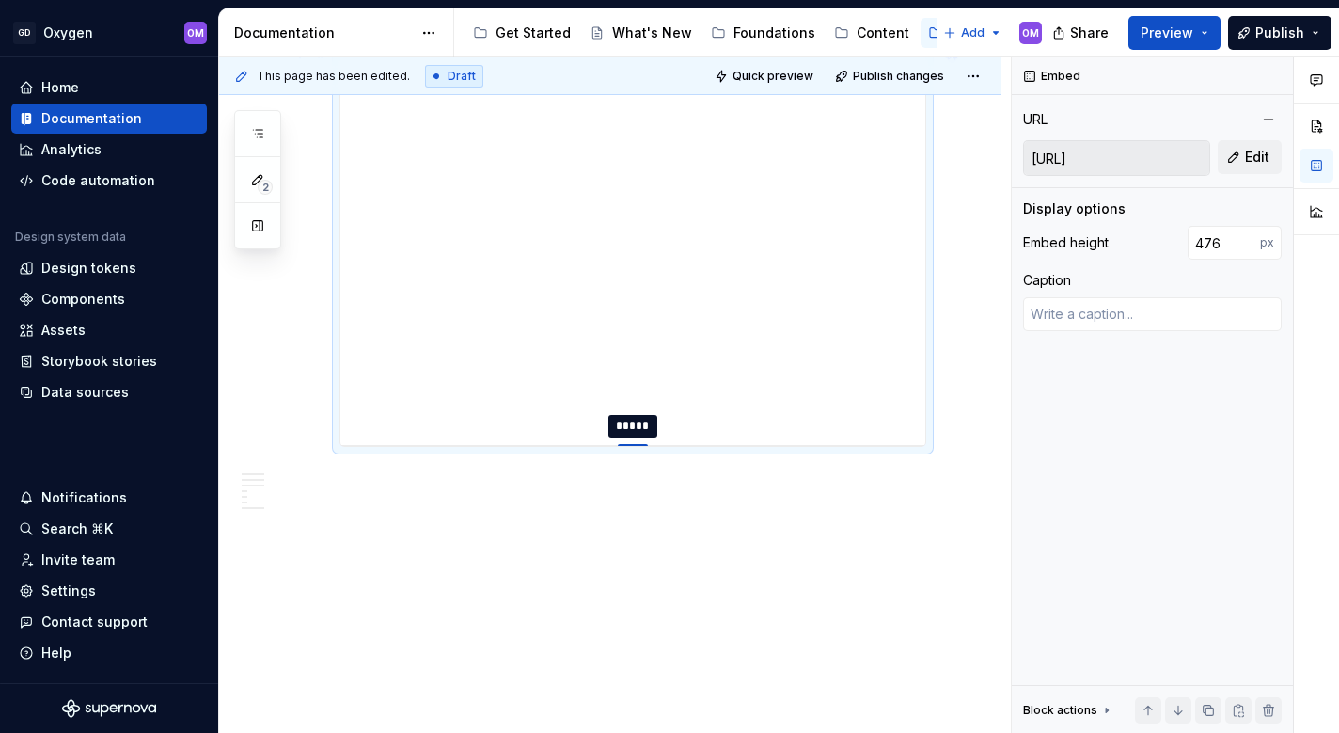
type input "485"
type textarea "*"
type input "495"
type textarea "*"
type input "505"
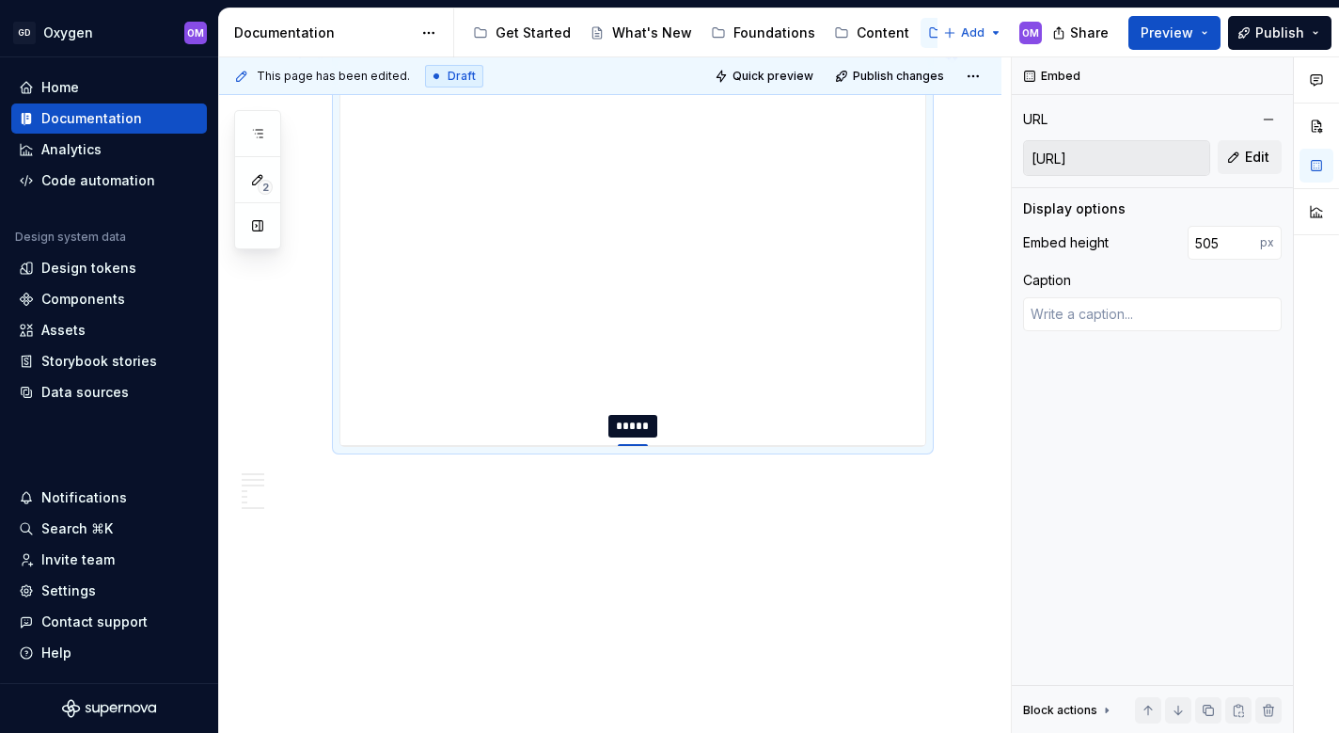
type textarea "*"
type input "513"
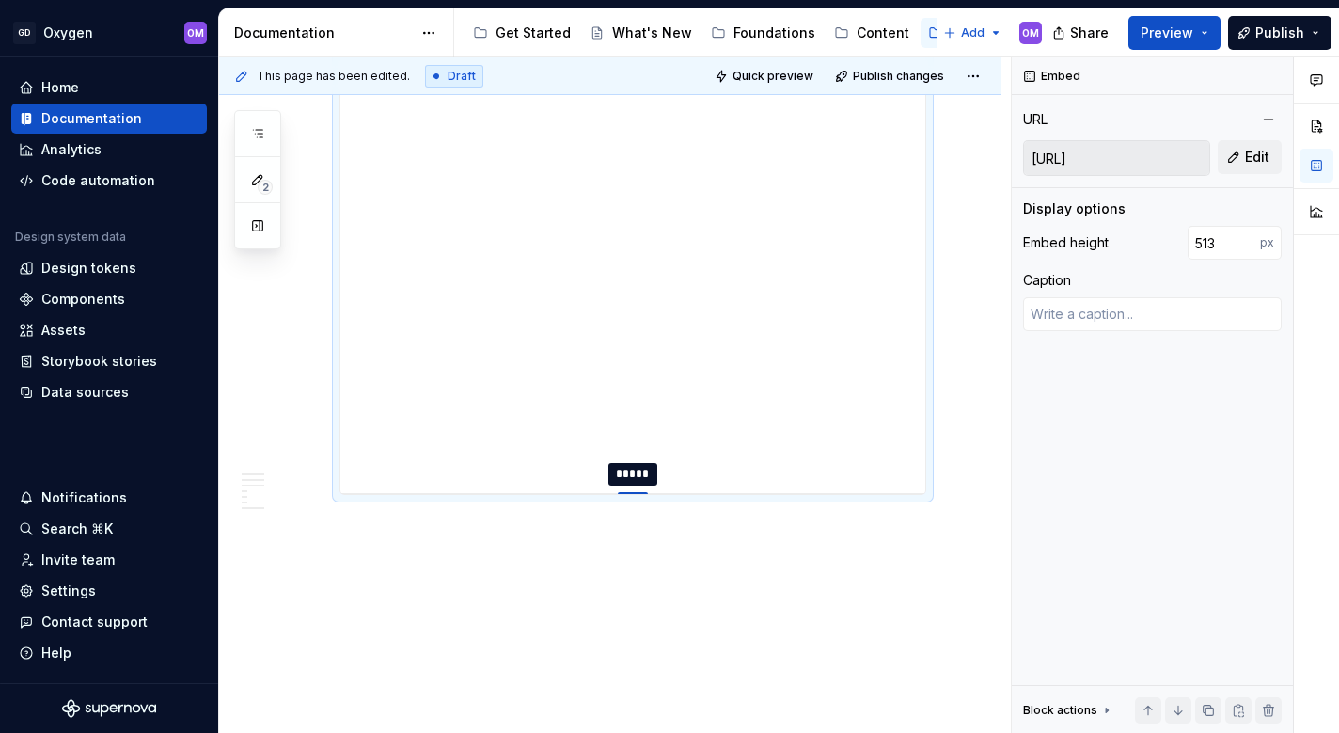
type textarea "*"
type input "520"
type textarea "*"
type input "527"
type textarea "*"
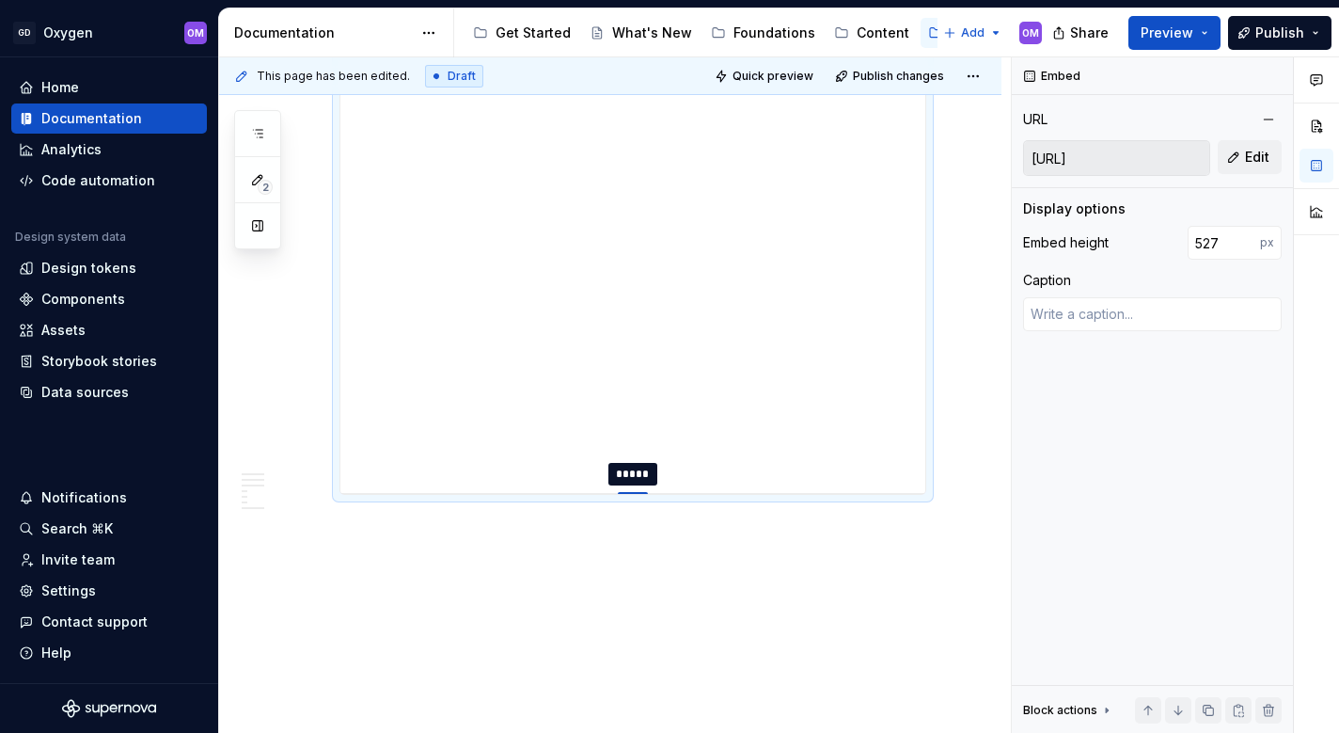
type input "532"
type textarea "*"
type input "536"
type textarea "*"
type input "540"
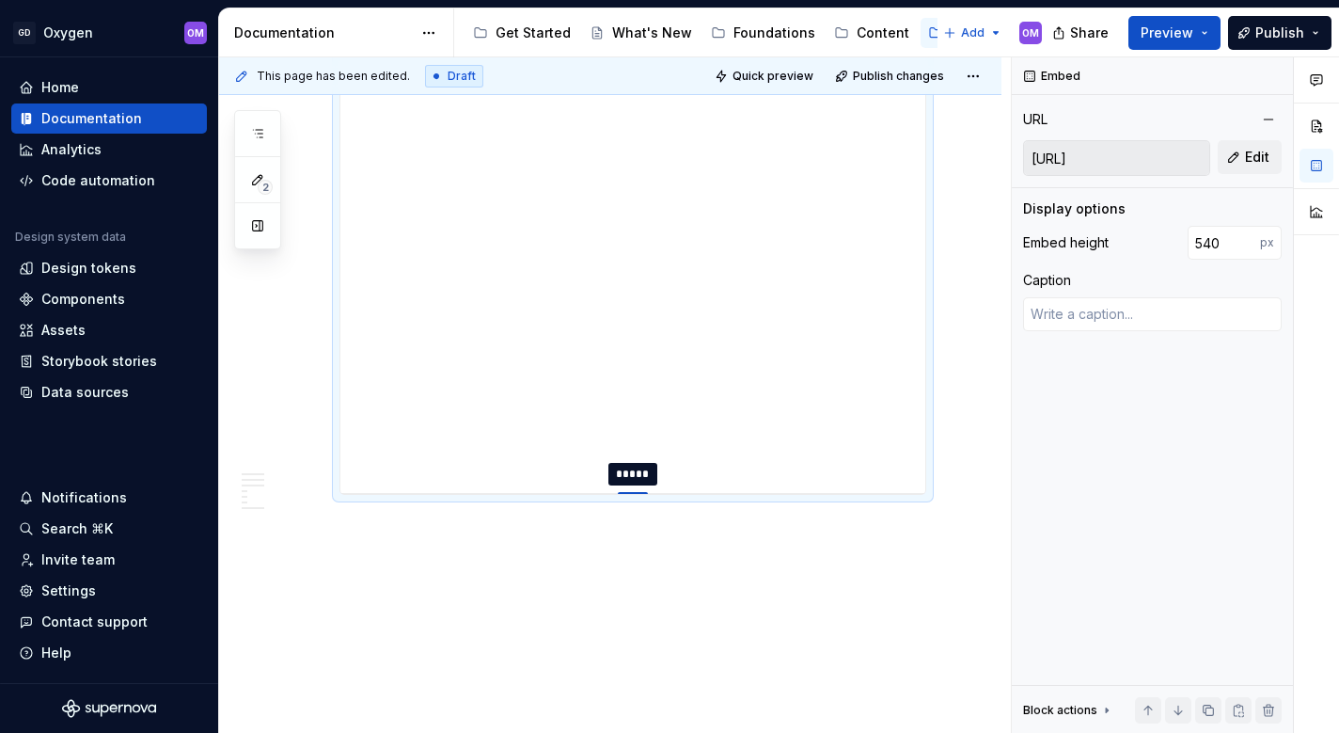
type textarea "*"
type input "544"
type textarea "*"
type input "548"
type textarea "*"
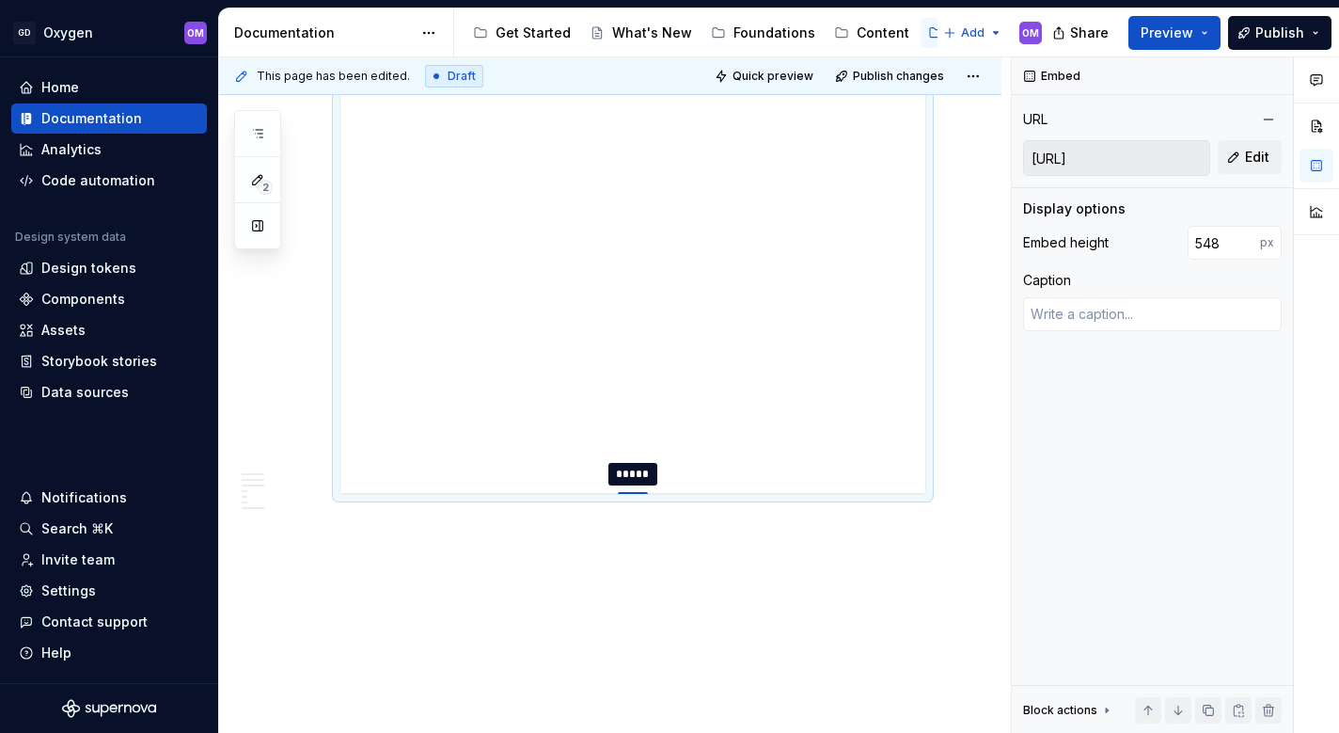
type input "551"
type textarea "*"
type input "554"
type textarea "*"
type input "555"
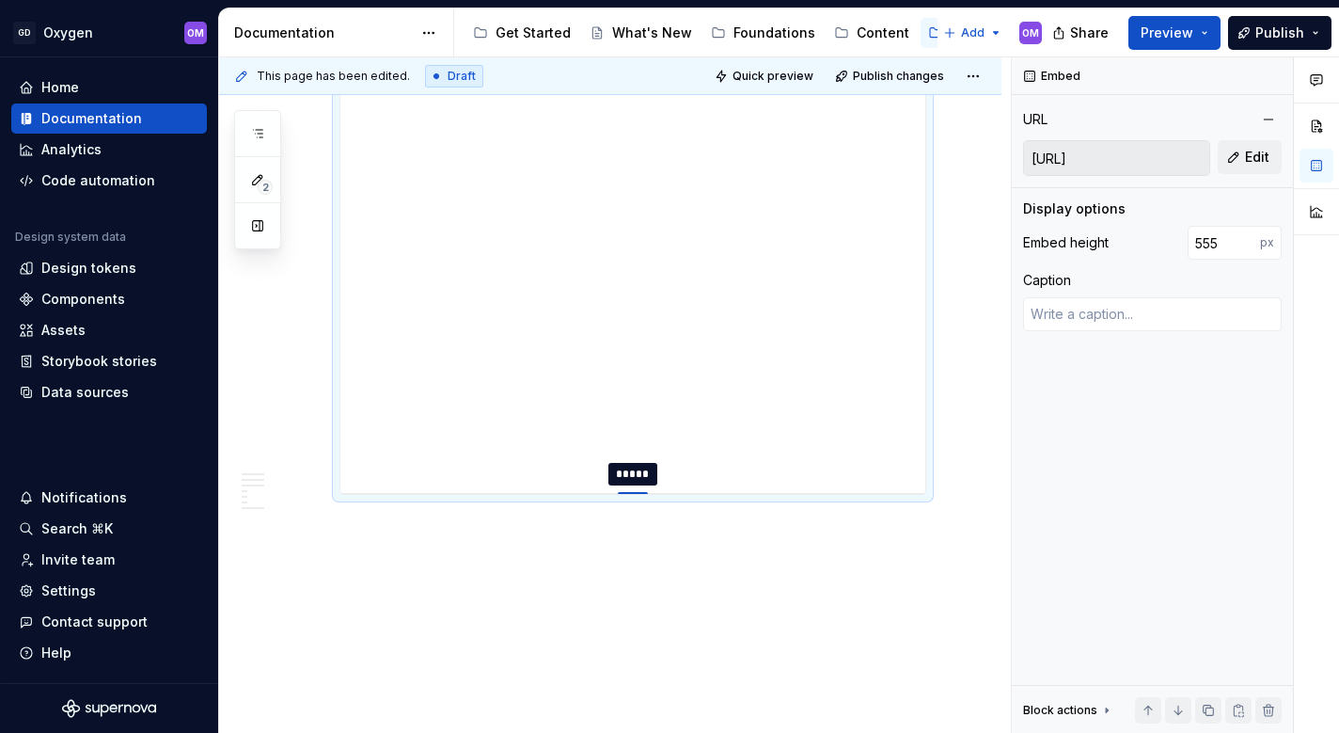
type textarea "*"
type input "556"
type textarea "*"
type input "557"
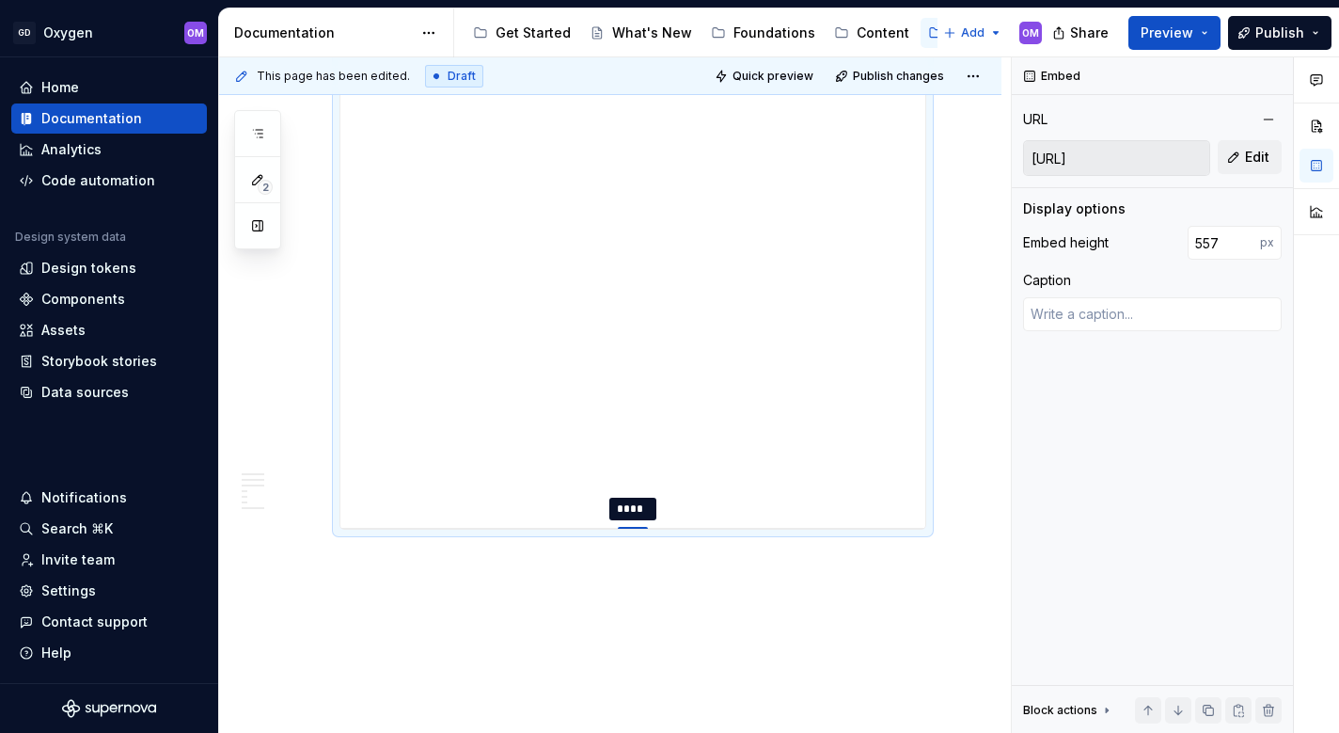
type textarea "*"
type input "559"
type textarea "*"
type input "564"
type textarea "*"
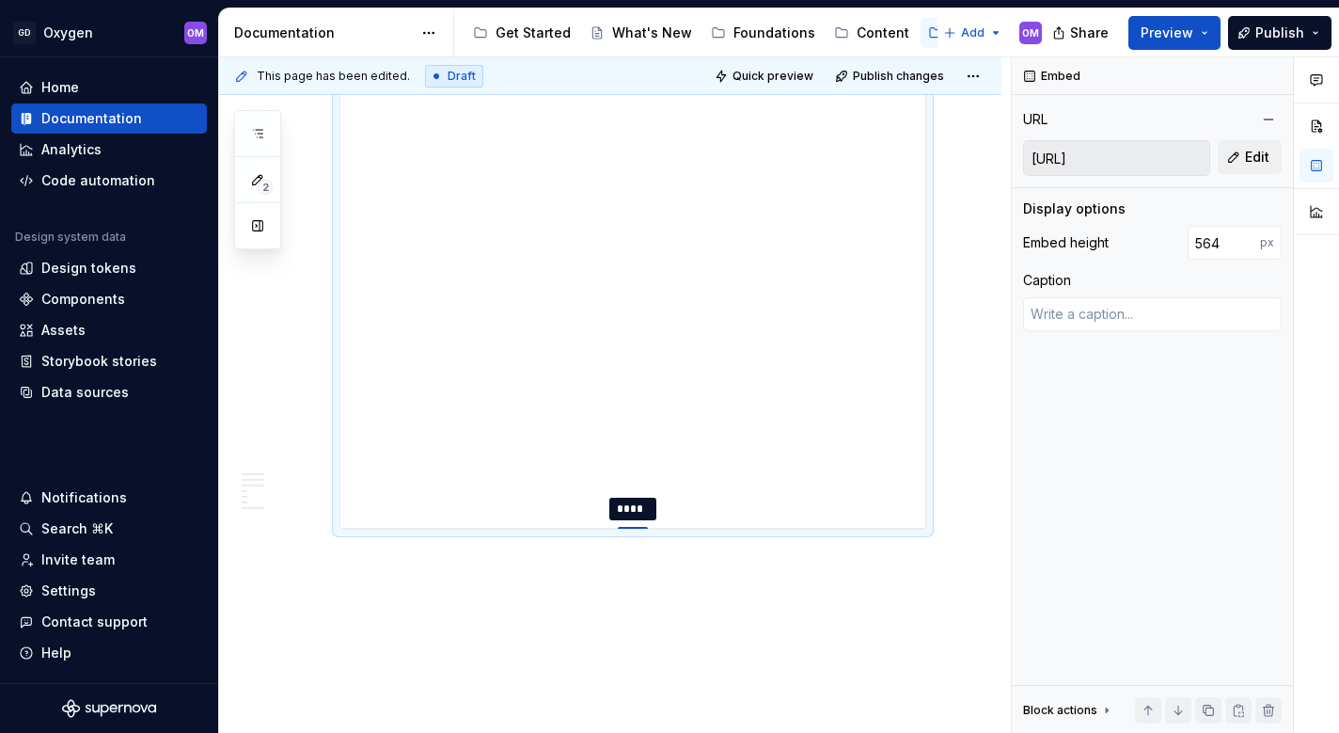
type input "570"
type textarea "*"
type input "577"
type textarea "*"
type input "584"
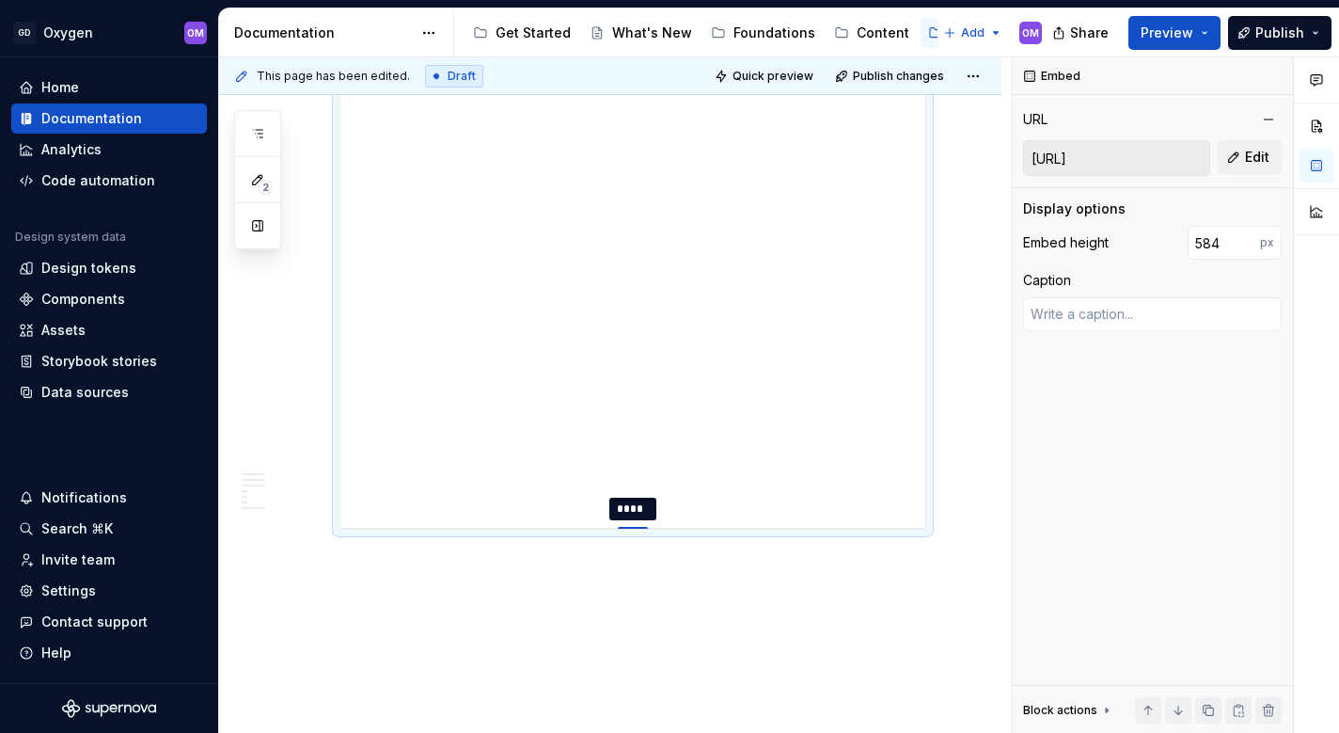
type textarea "*"
type input "590"
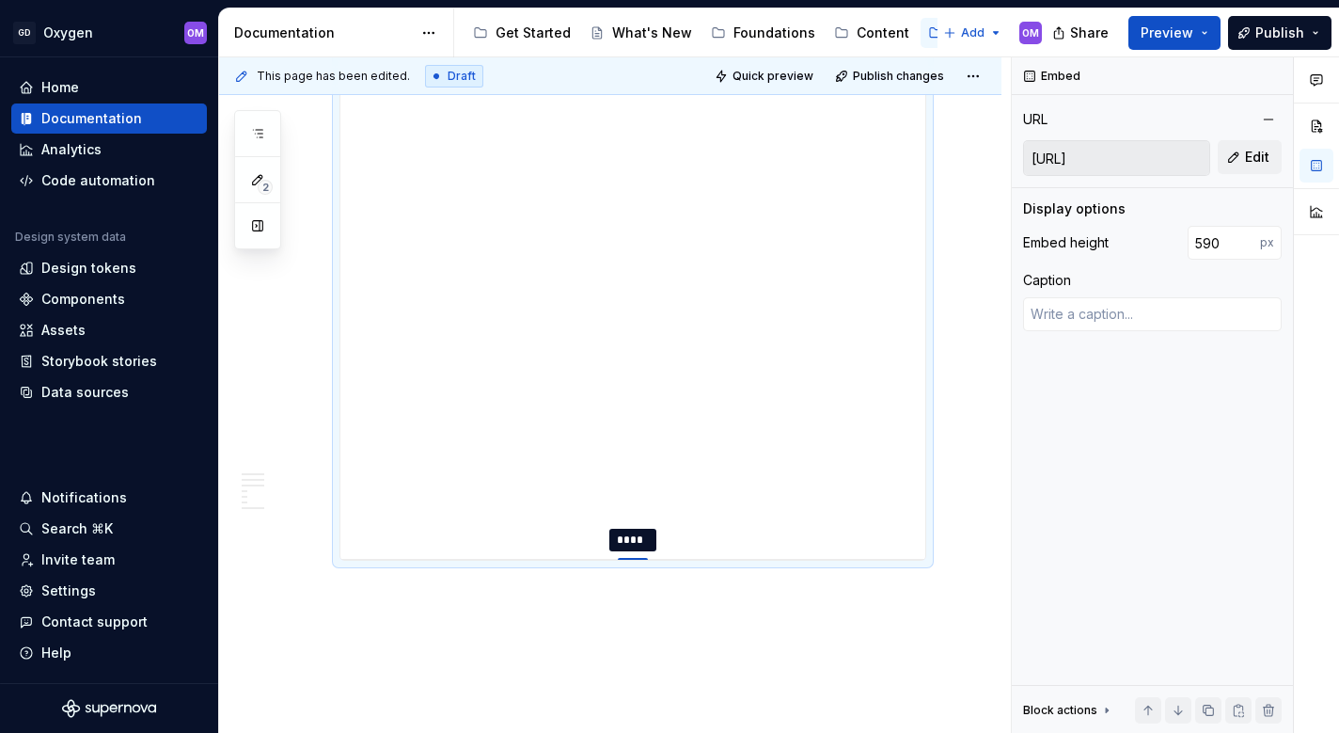
type textarea "*"
type input "596"
type textarea "*"
type input "601"
type textarea "*"
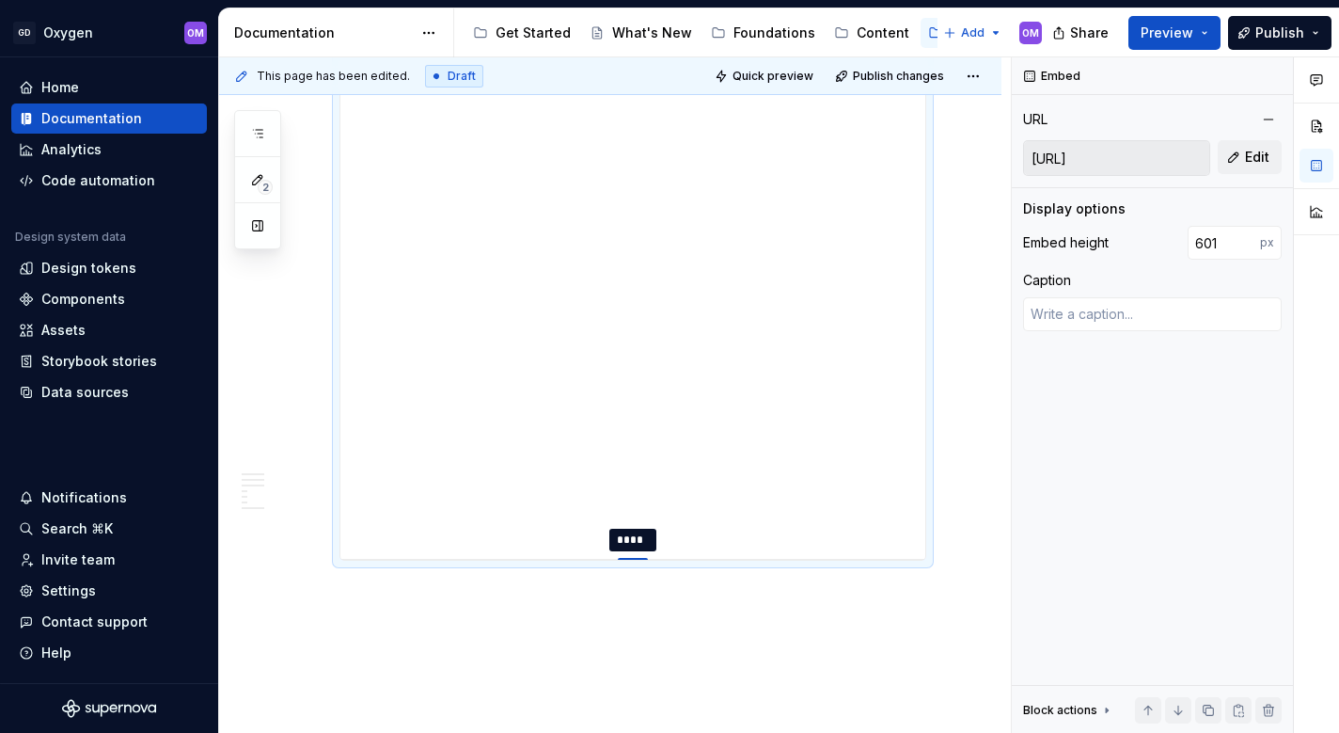
type input "604"
type textarea "*"
type input "606"
type textarea "*"
type input "607"
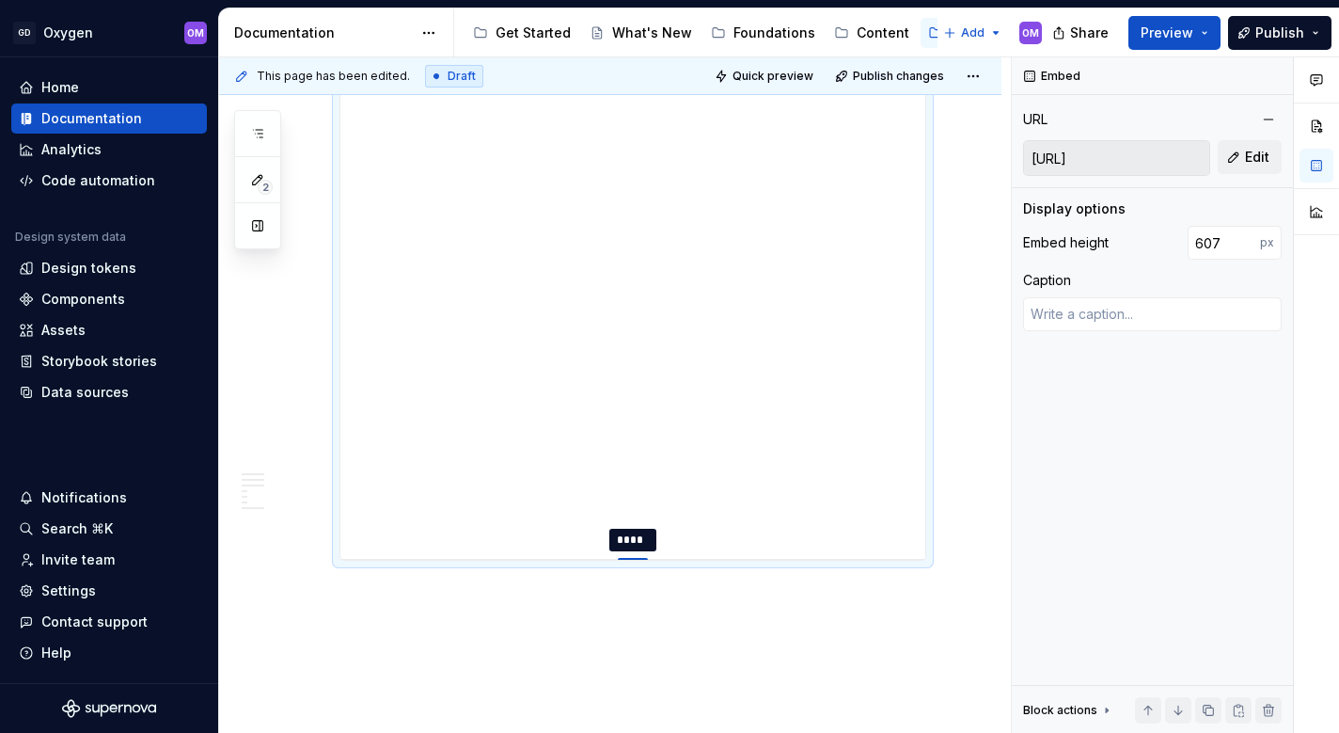
type textarea "*"
type input "608"
type textarea "*"
type input "607"
type textarea "*"
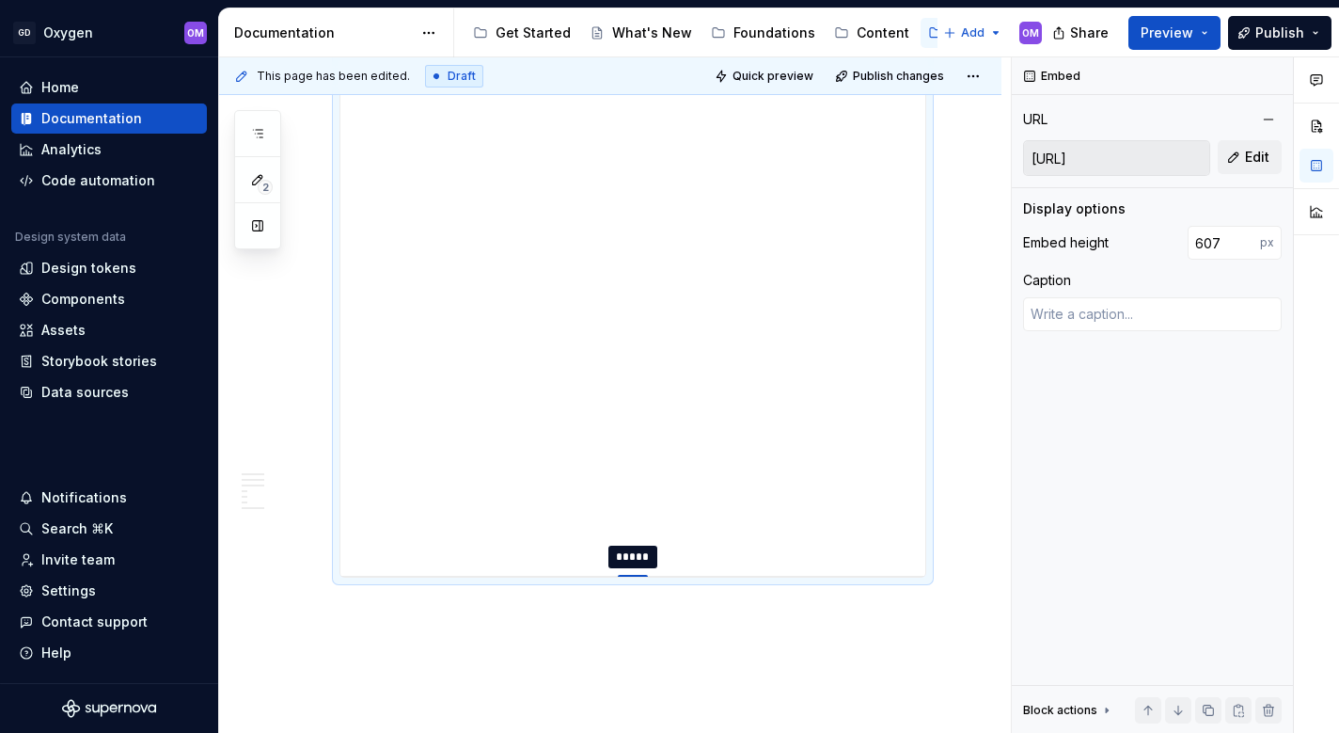
type input "610"
type textarea "*"
type input "618"
type textarea "*"
type input "630"
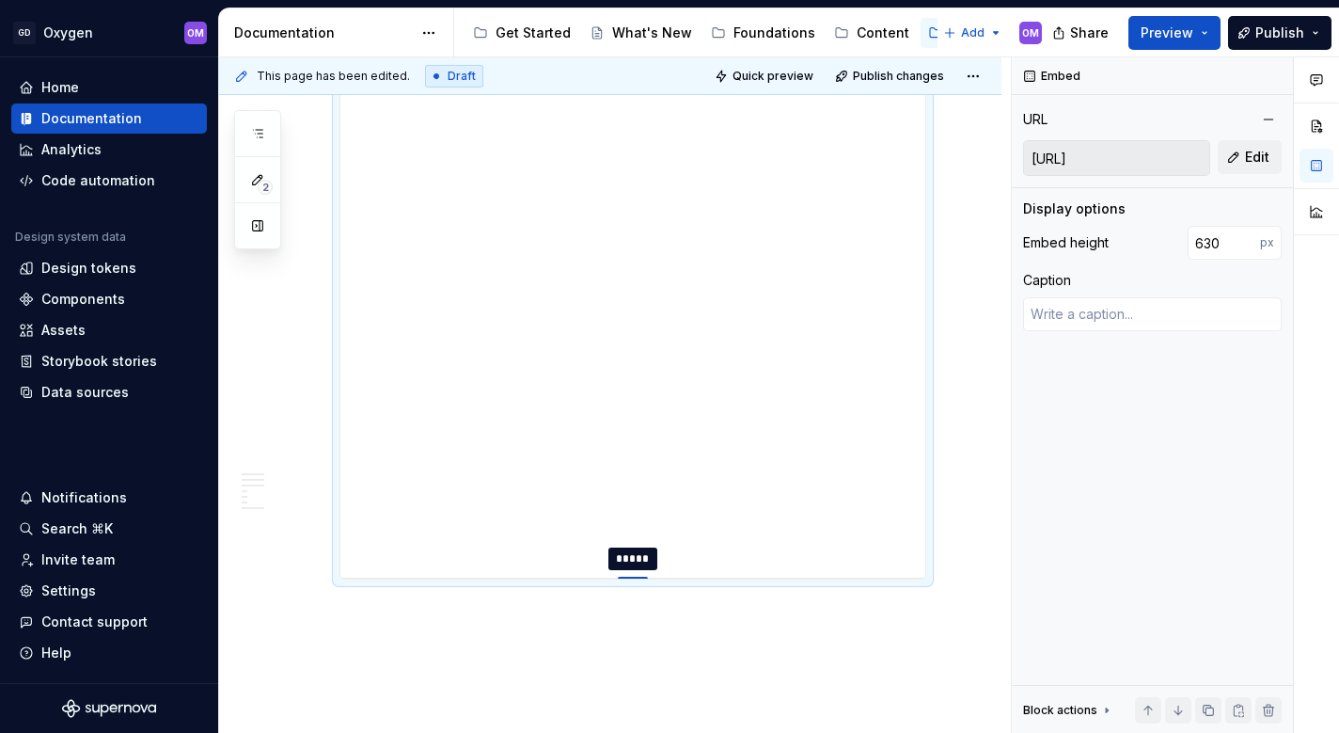
type textarea "*"
type input "644"
type textarea "*"
type input "654"
type textarea "*"
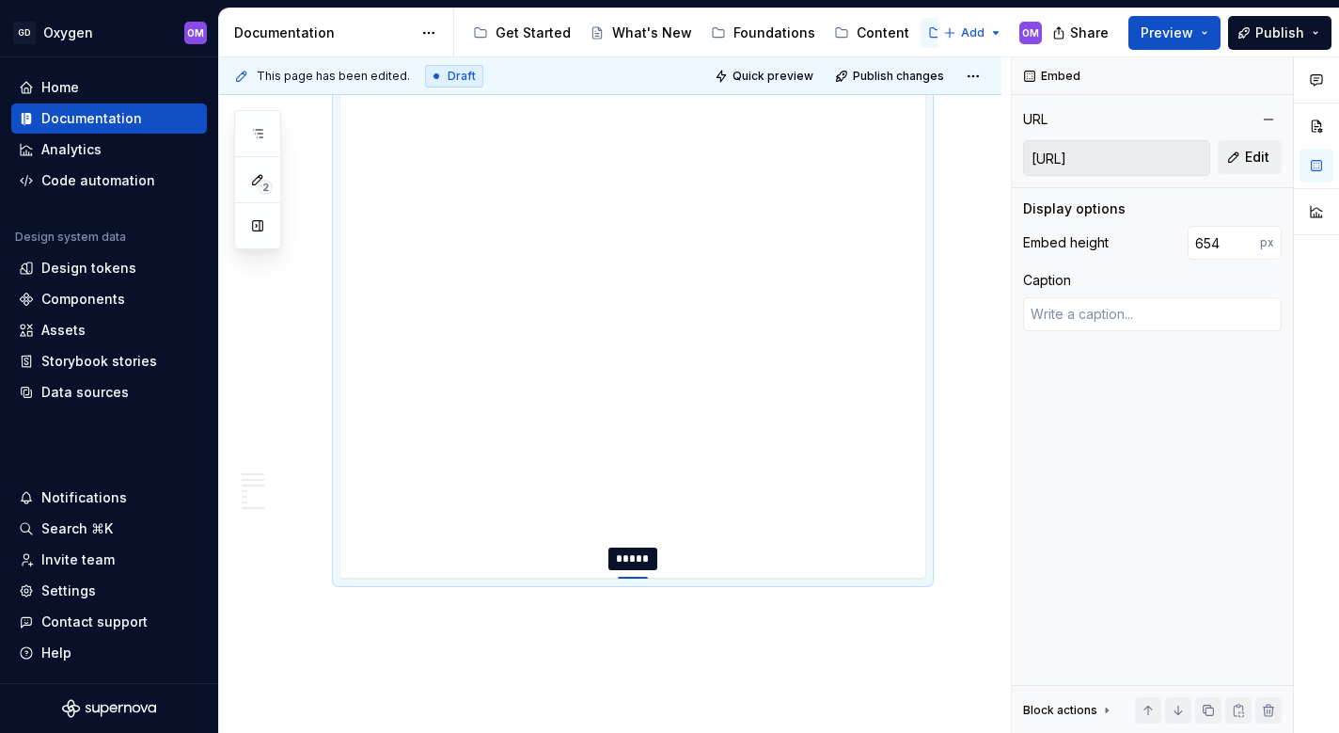
type input "661"
type textarea "*"
type input "666"
type textarea "*"
type input "667"
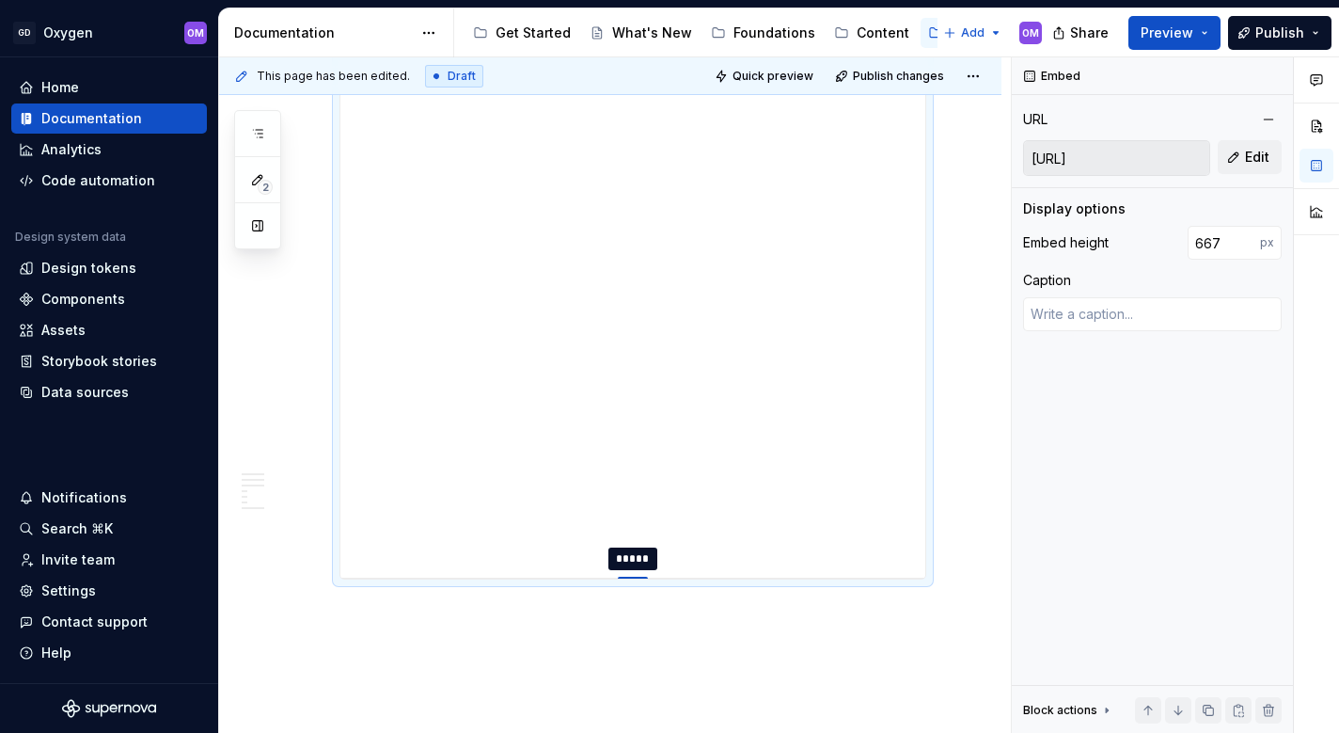
type textarea "*"
type input "668"
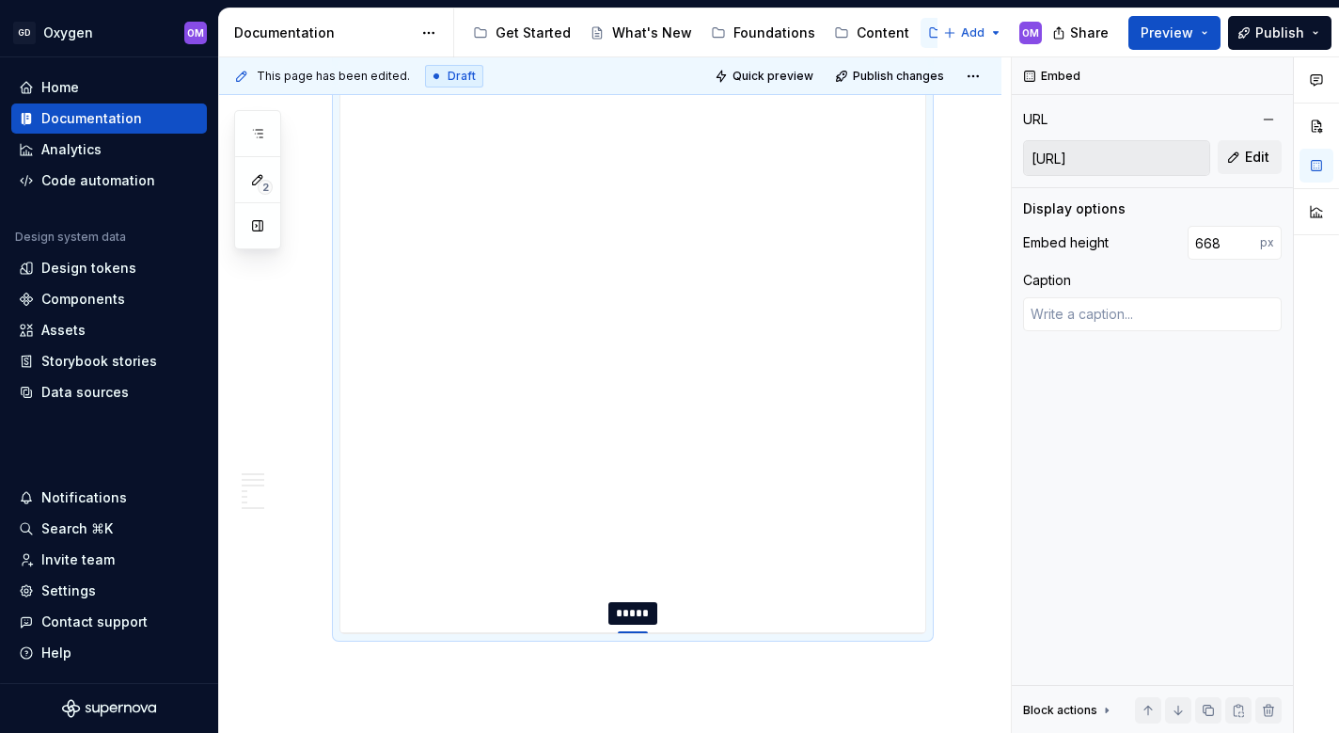
type textarea "*"
type input "669"
type textarea "*"
type input "672"
type textarea "*"
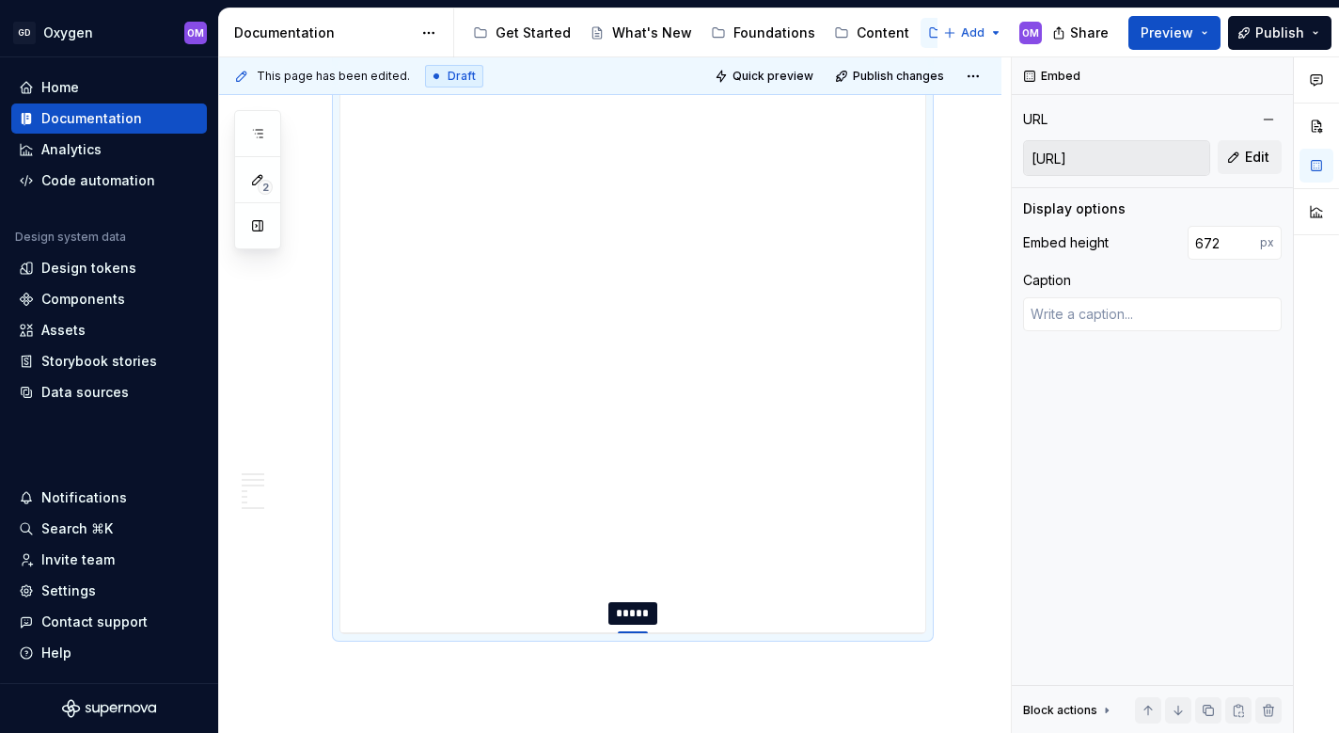
type input "677"
type textarea "*"
type input "682"
type textarea "*"
type input "686"
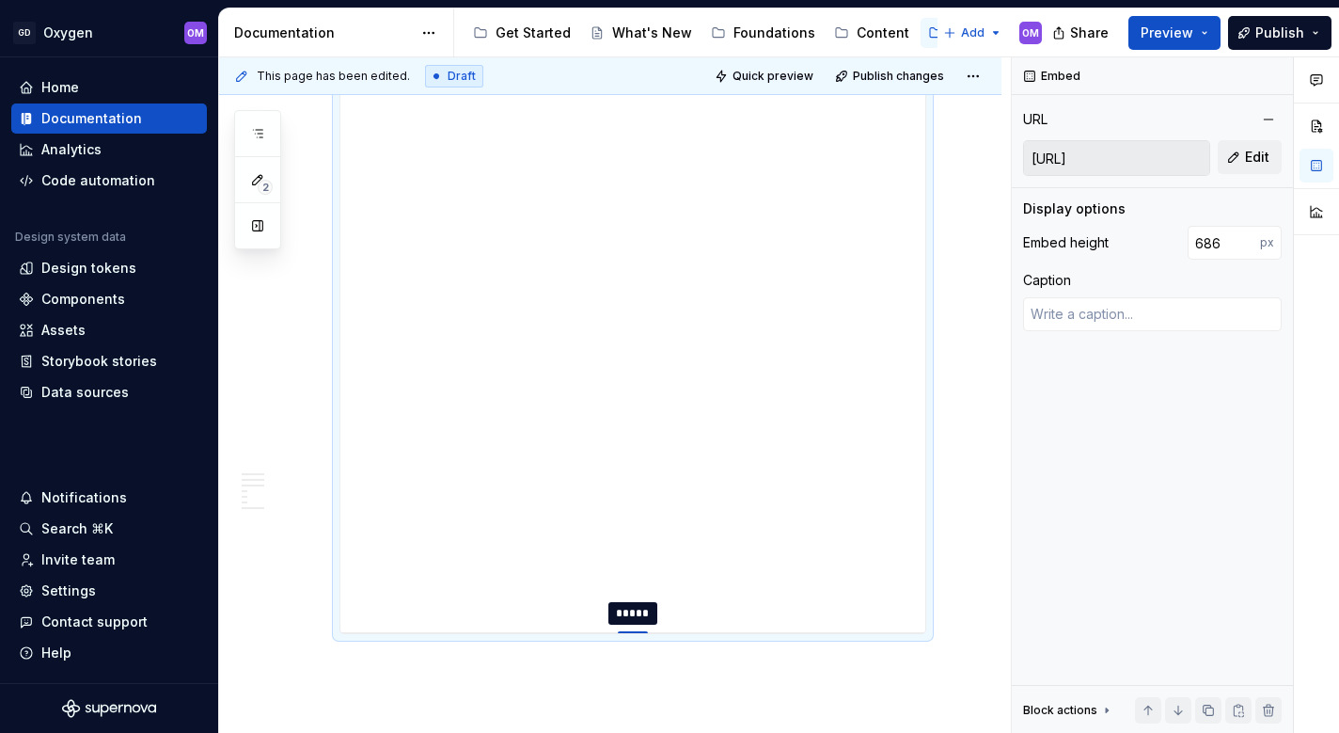
type textarea "*"
type input "689"
type textarea "*"
type input "690"
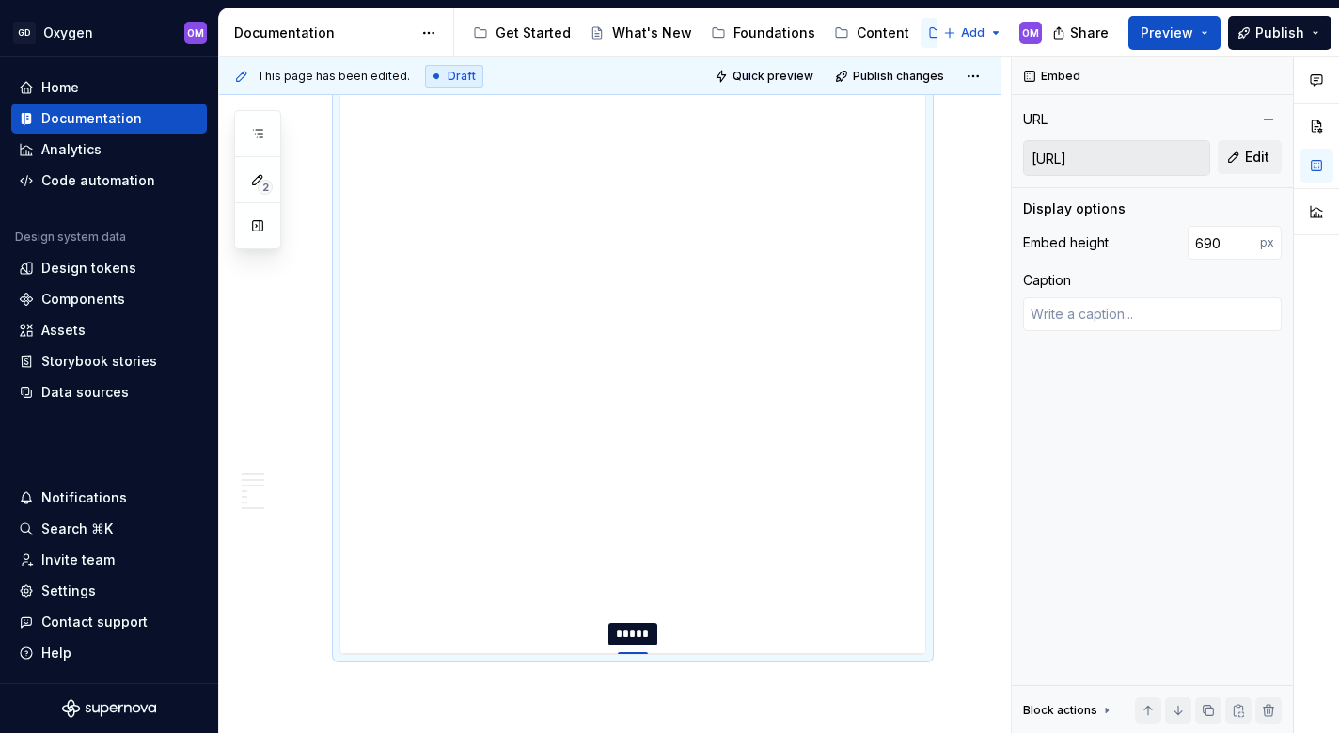
type textarea "*"
type input "691"
type textarea "*"
type input "690"
type textarea "*"
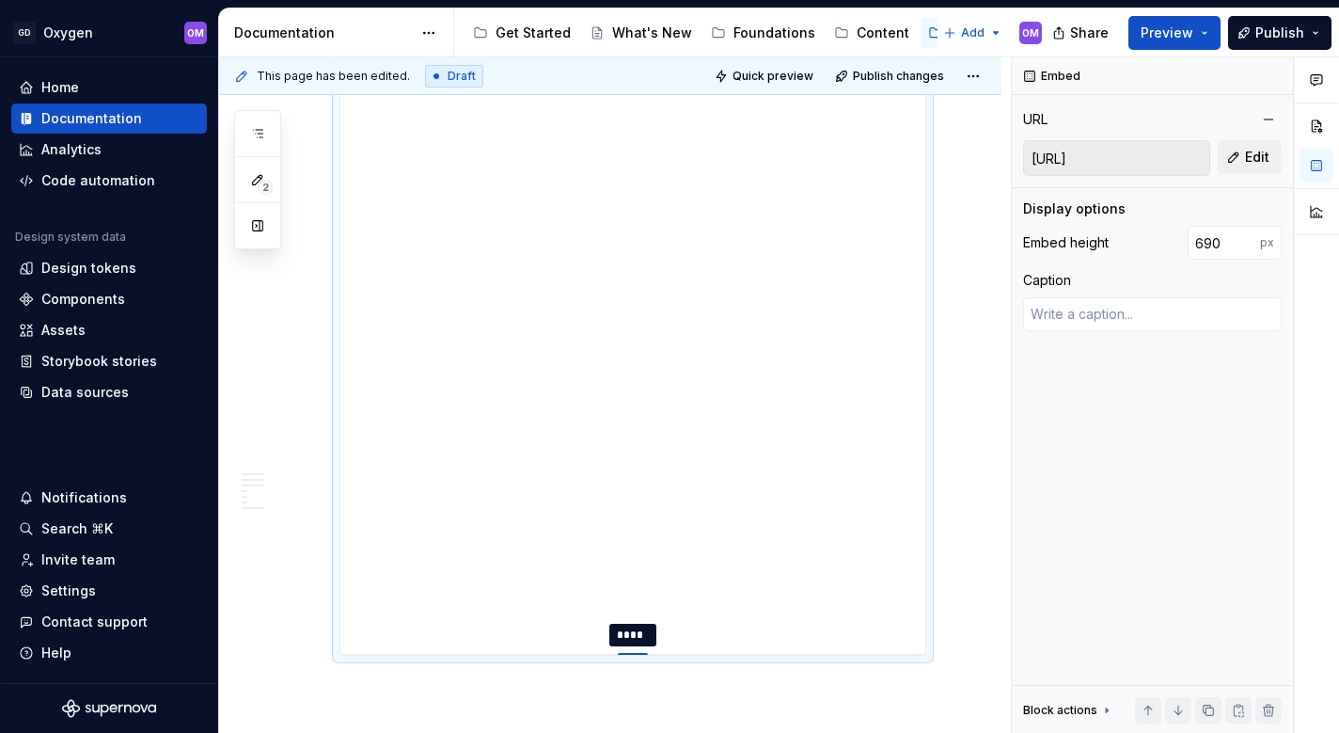
type input "689"
type textarea "*"
type input "688"
type textarea "*"
type input "687"
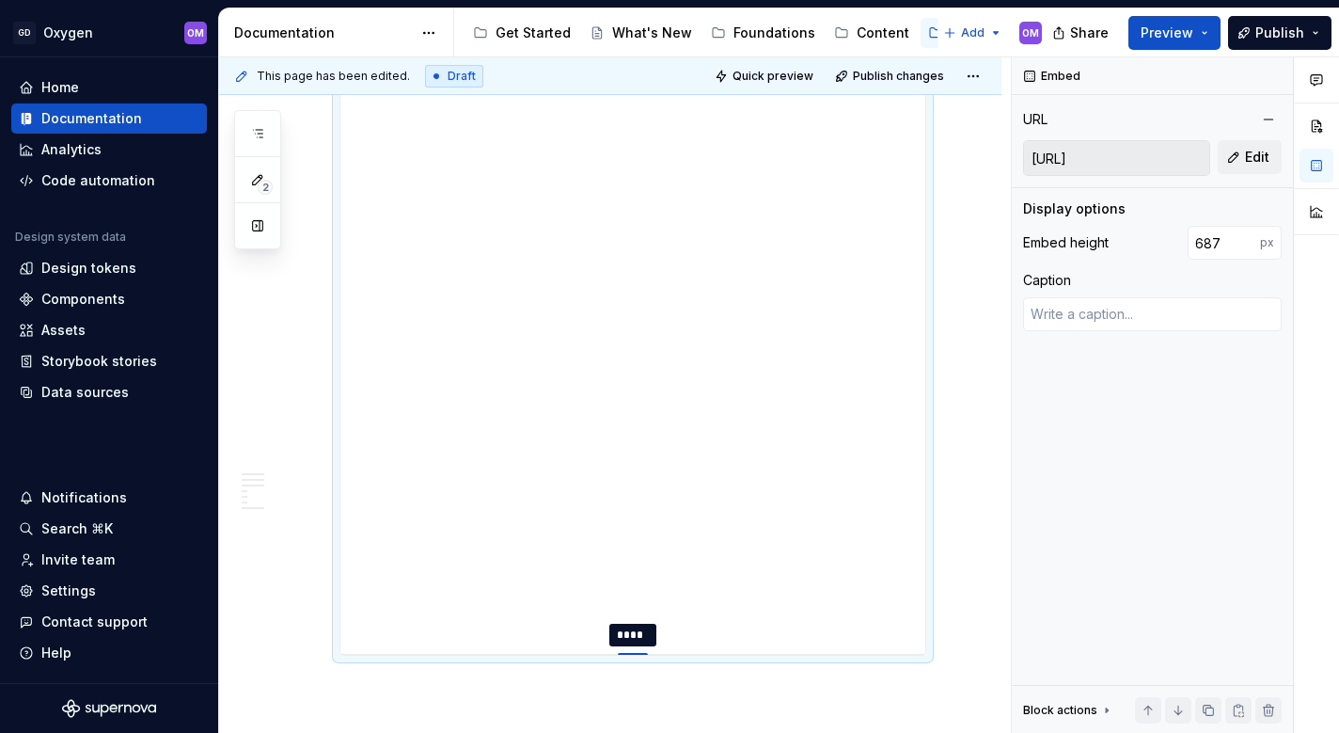
type textarea "*"
type input "686"
type textarea "*"
type input "685"
type textarea "*"
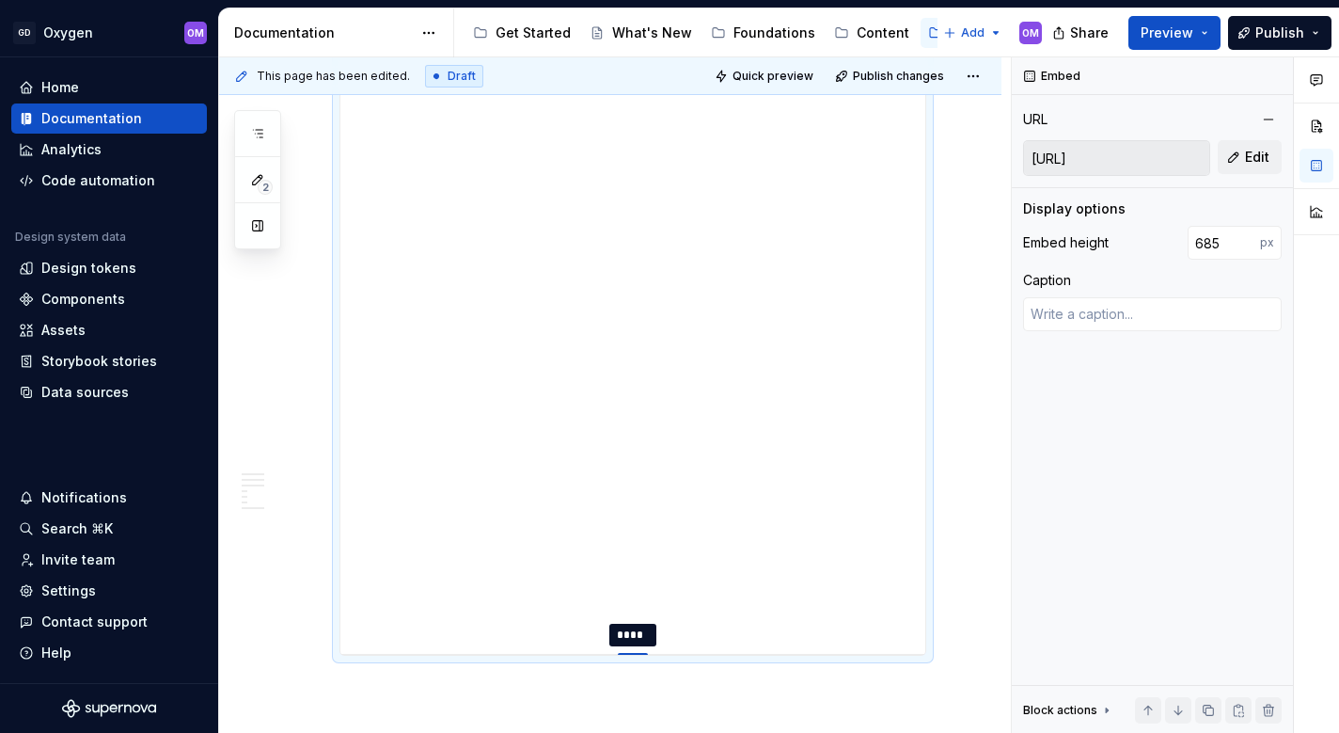
type input "682"
type textarea "*"
type input "680"
type textarea "*"
type input "677"
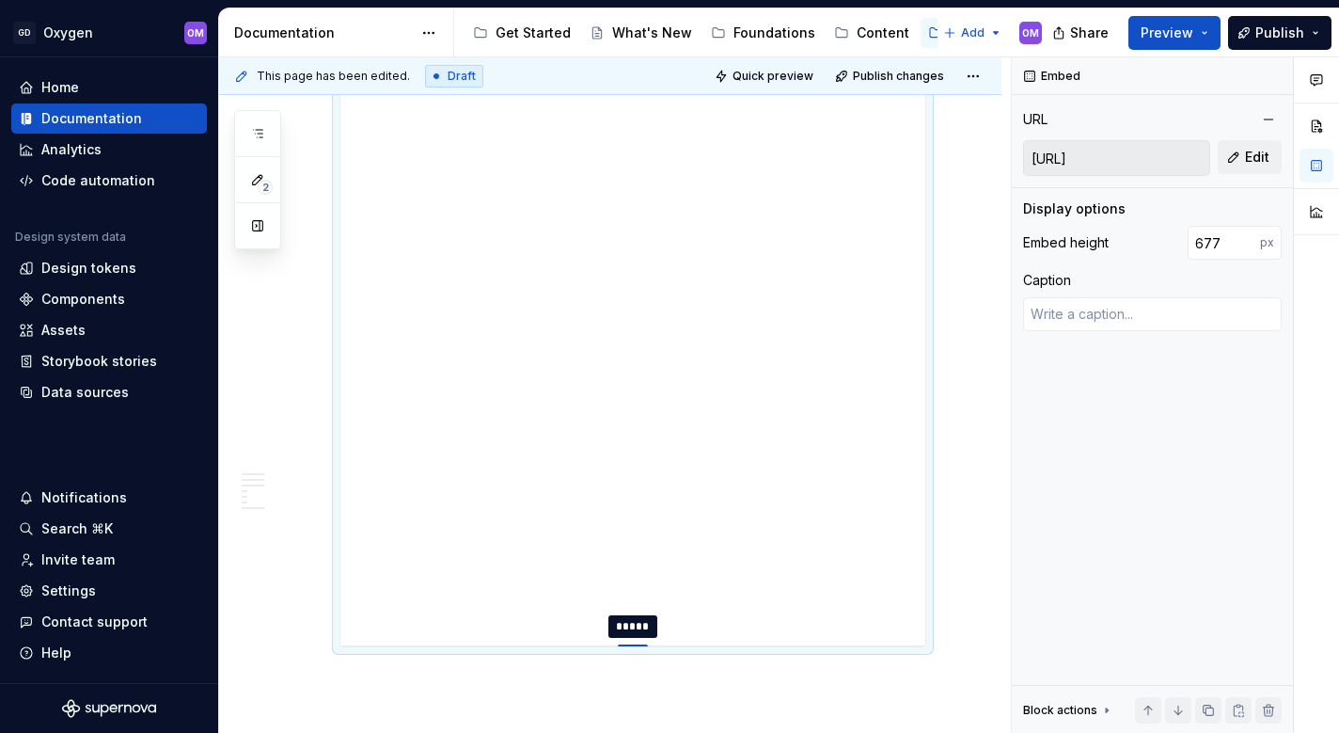
type textarea "*"
type input "675"
type textarea "*"
type input "674"
type textarea "*"
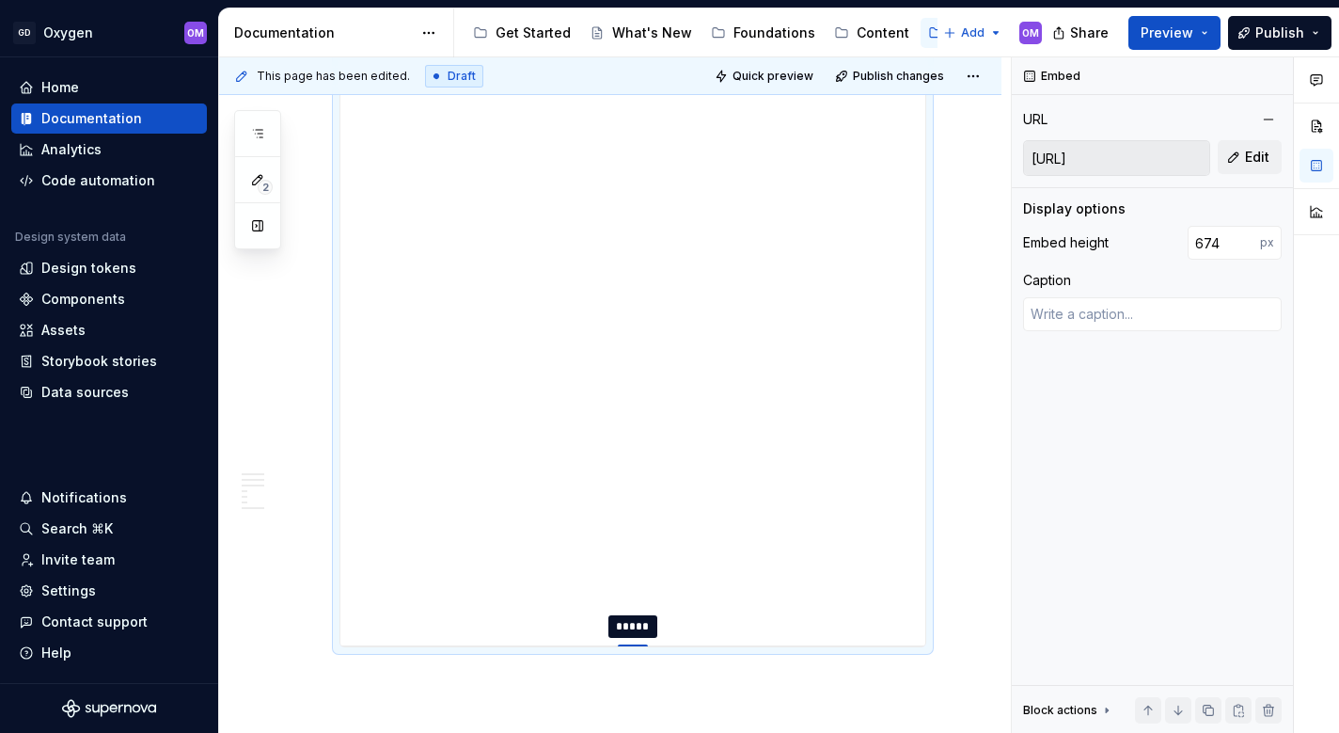
type input "673"
type textarea "*"
type input "672"
type textarea "*"
type input "671"
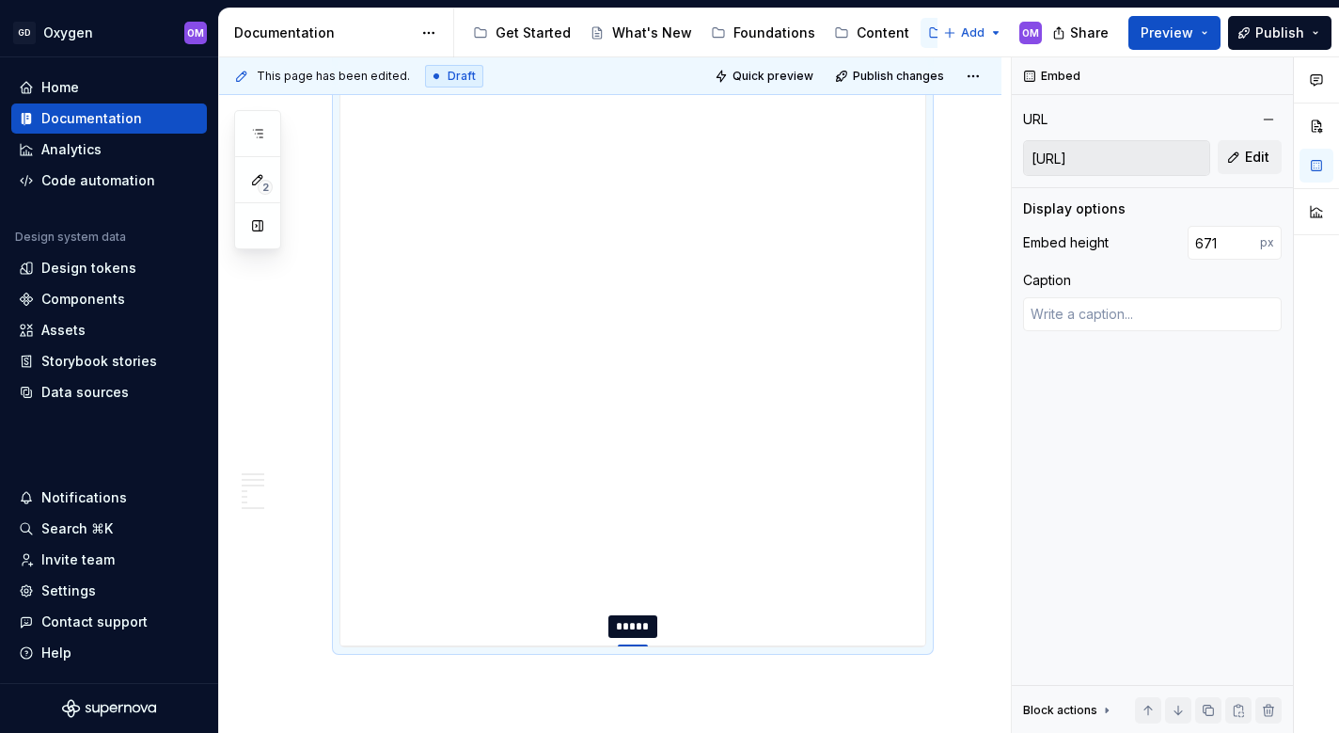
type textarea "*"
type input "670"
type textarea "*"
type input "667"
type textarea "*"
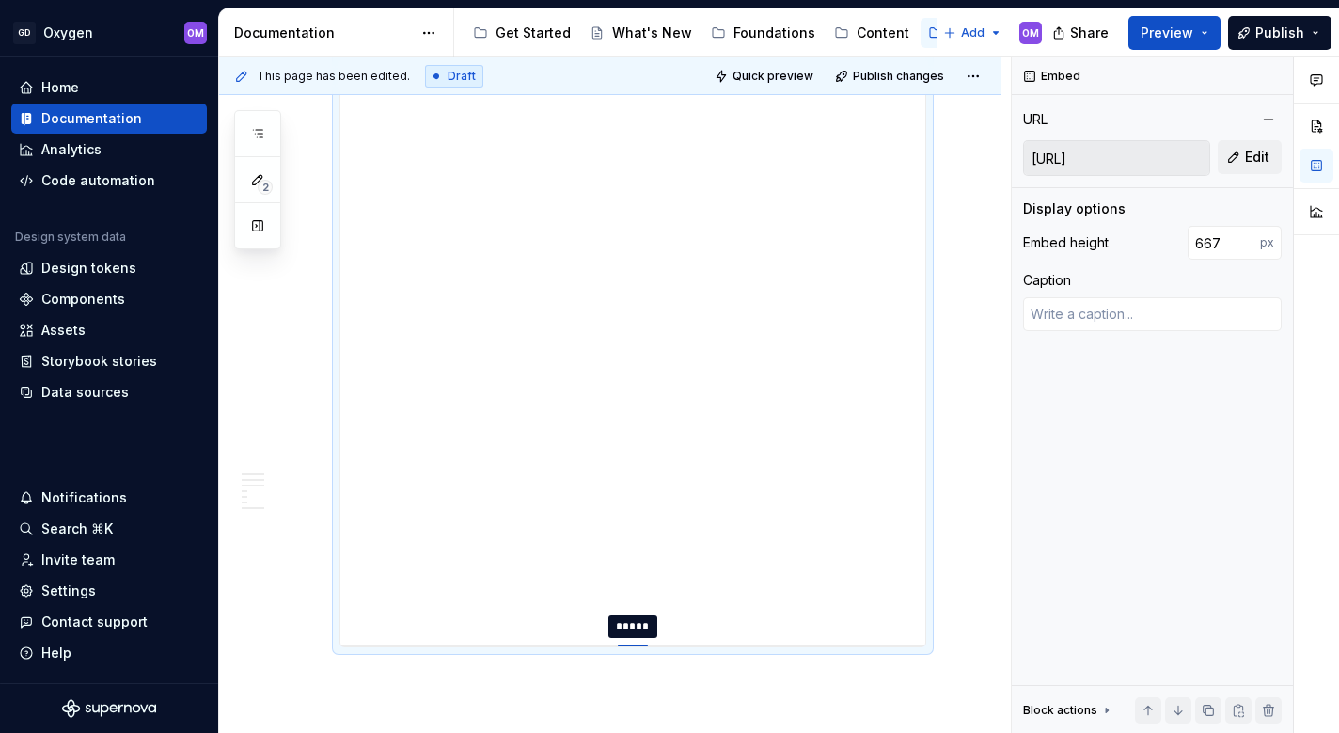
type input "664"
type textarea "*"
type input "659"
type textarea "*"
type input "655"
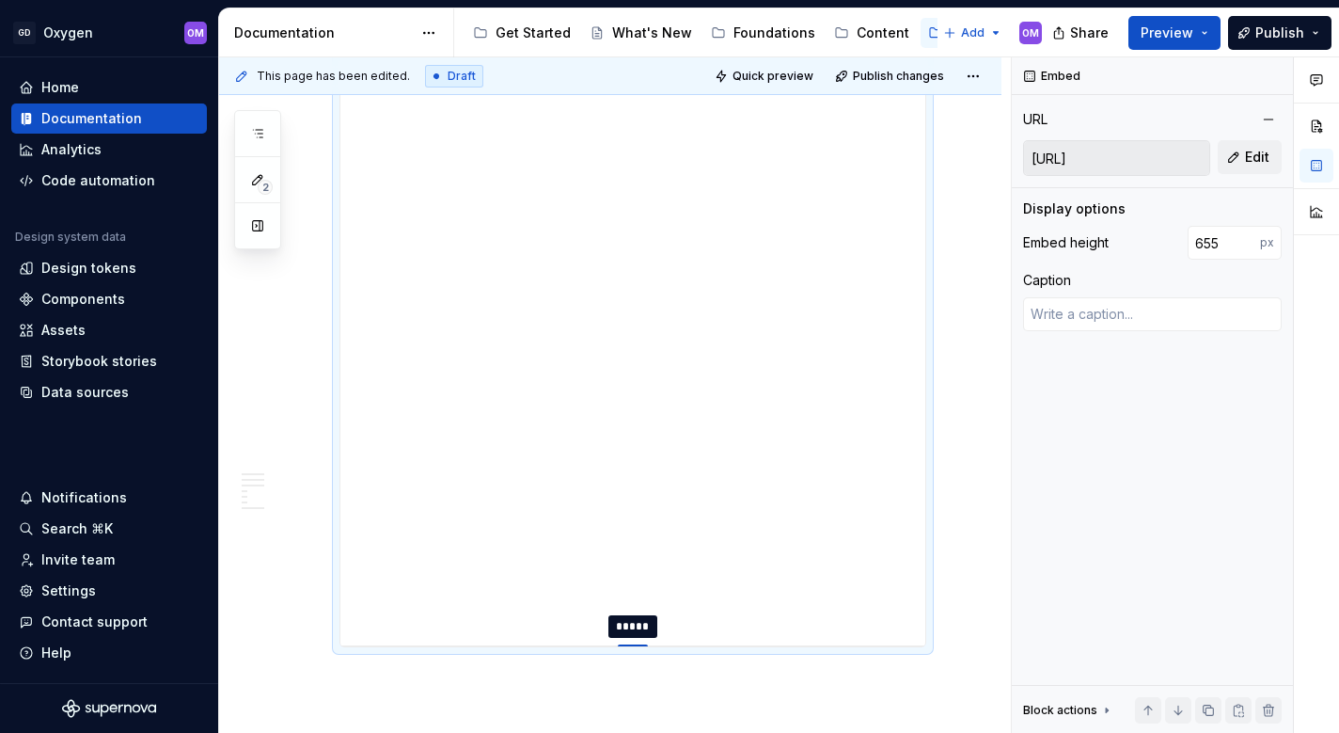
type textarea "*"
type input "652"
type textarea "*"
type input "649"
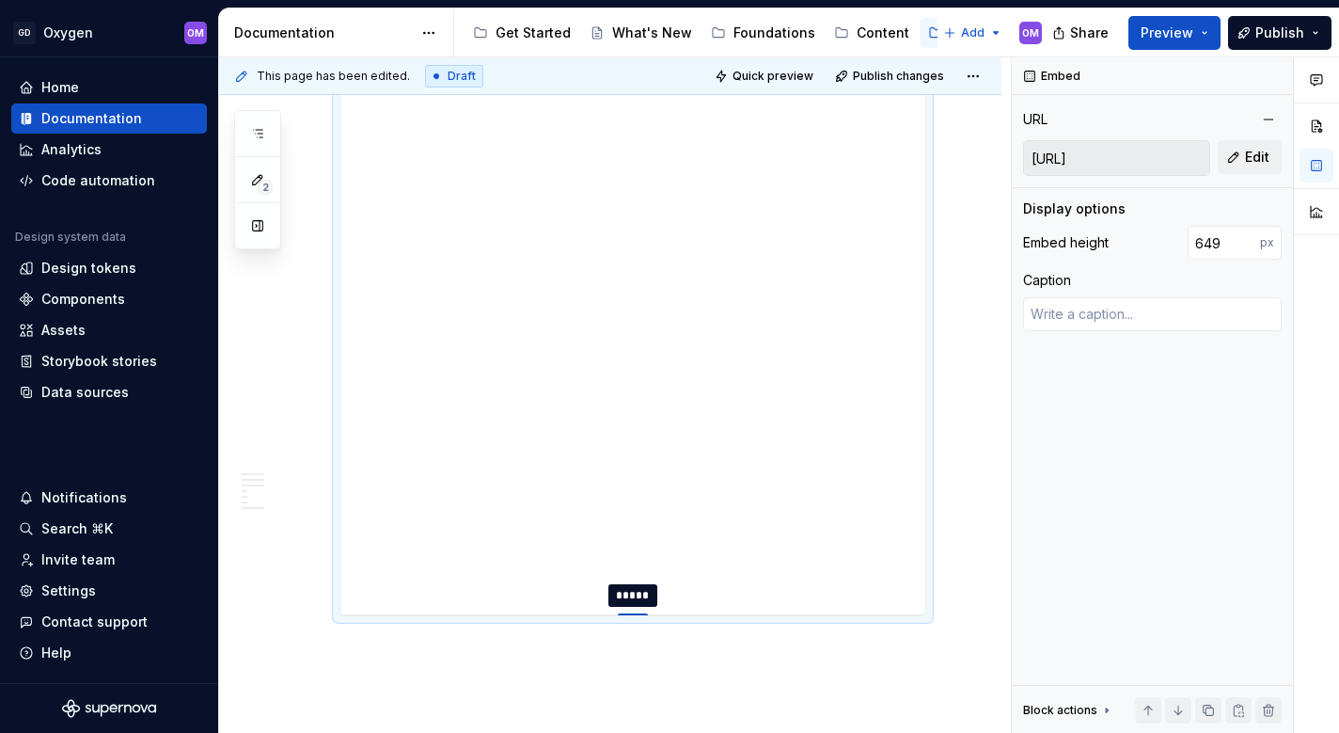
type textarea "*"
type input "647"
type textarea "*"
type input "646"
drag, startPoint x: 640, startPoint y: 443, endPoint x: 647, endPoint y: 632, distance: 189.1
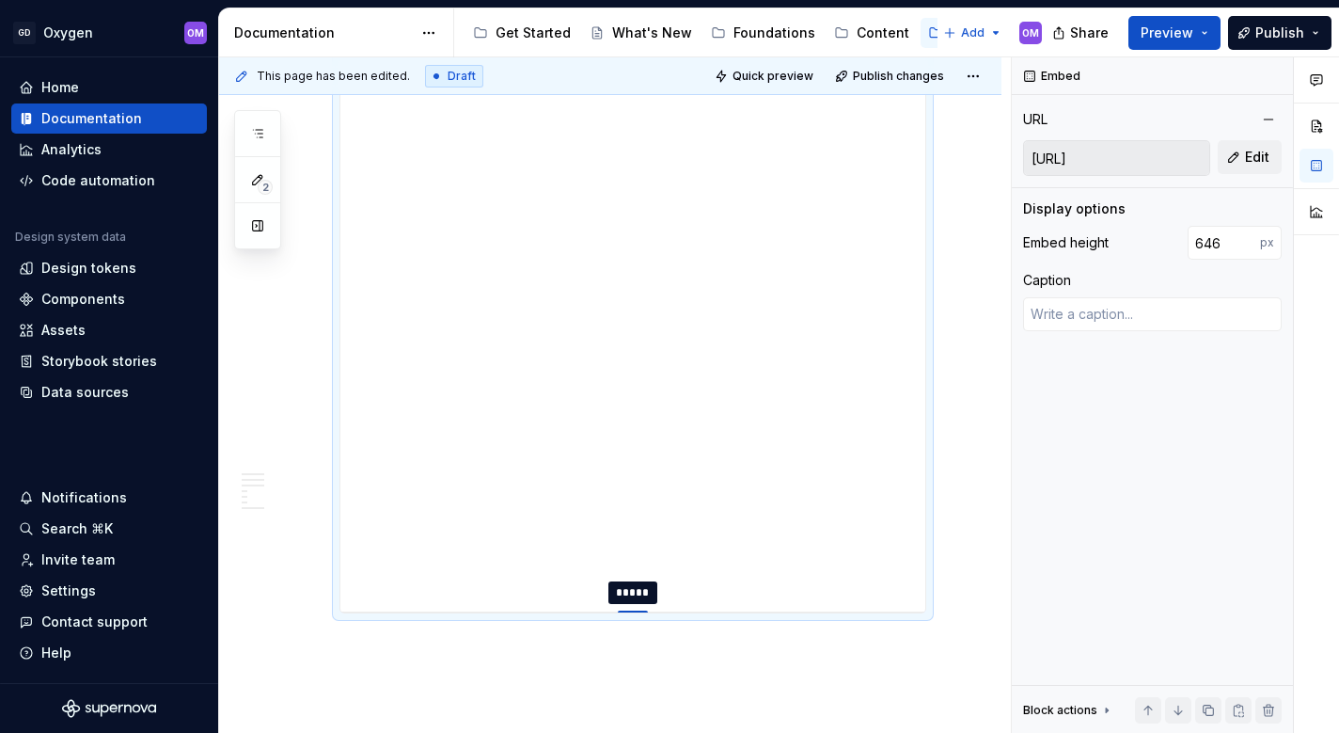
click at [647, 614] on div at bounding box center [633, 612] width 30 height 4
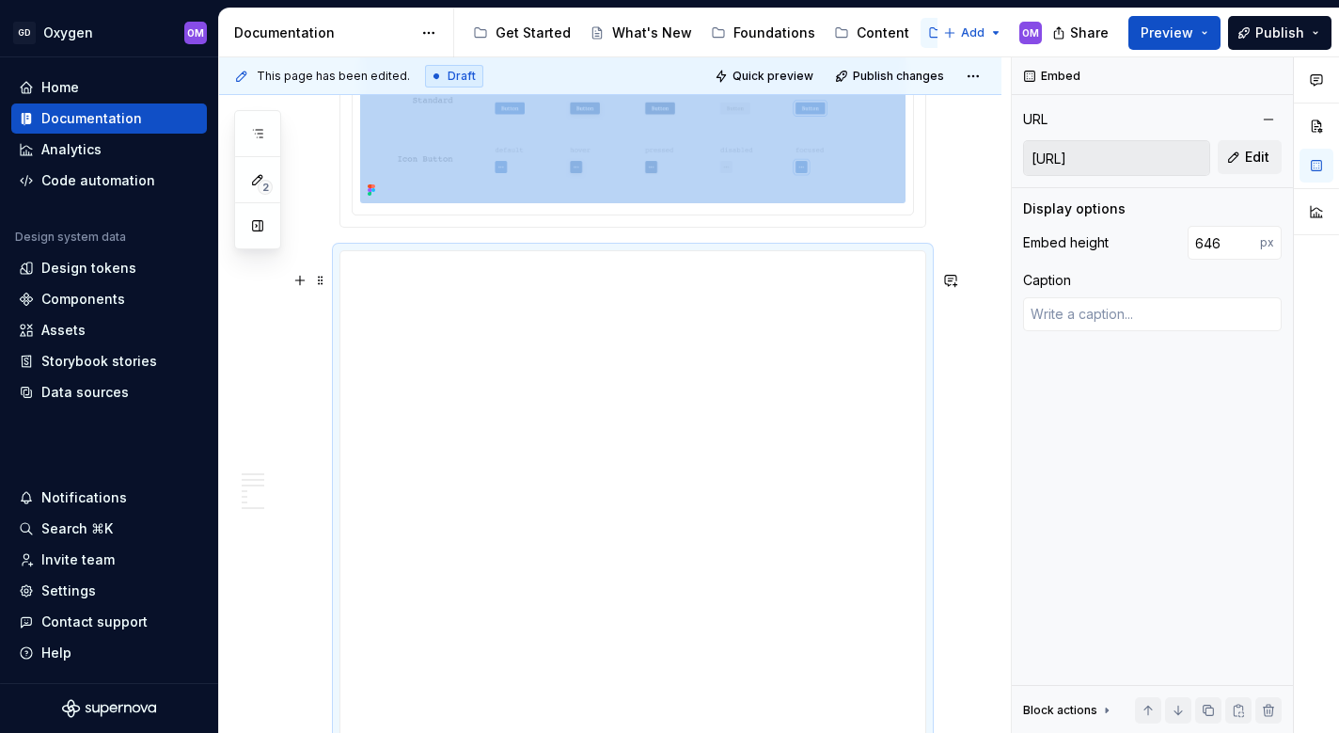
scroll to position [2987, 0]
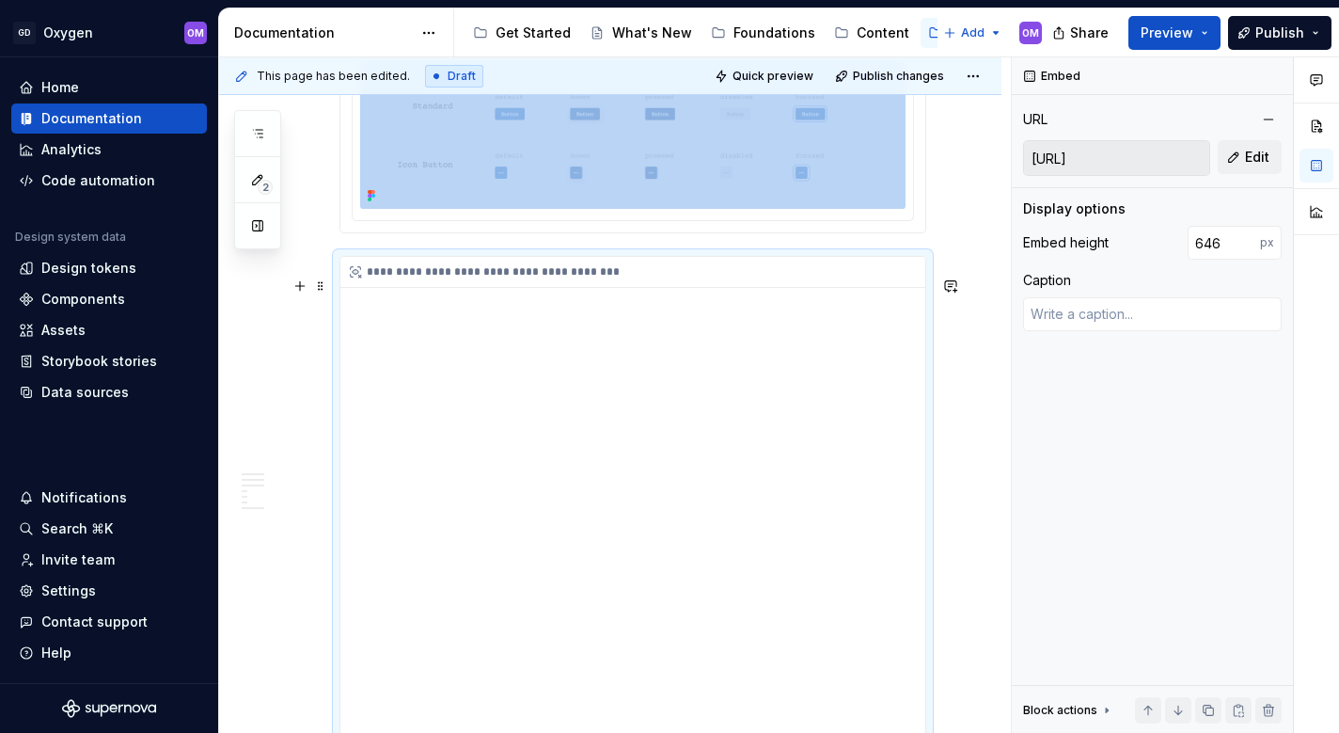
click at [421, 284] on div "**********" at bounding box center [637, 272] width 594 height 31
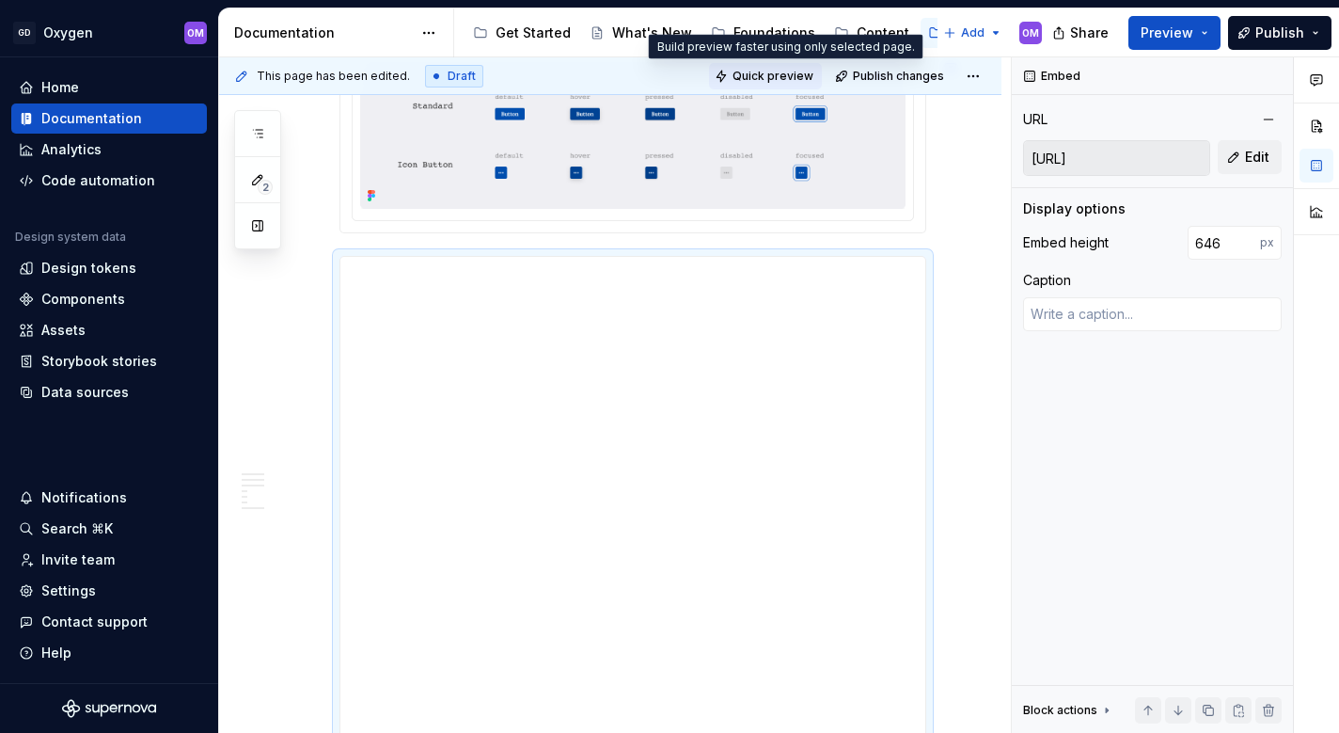
click at [774, 69] on span "Quick preview" at bounding box center [773, 76] width 81 height 15
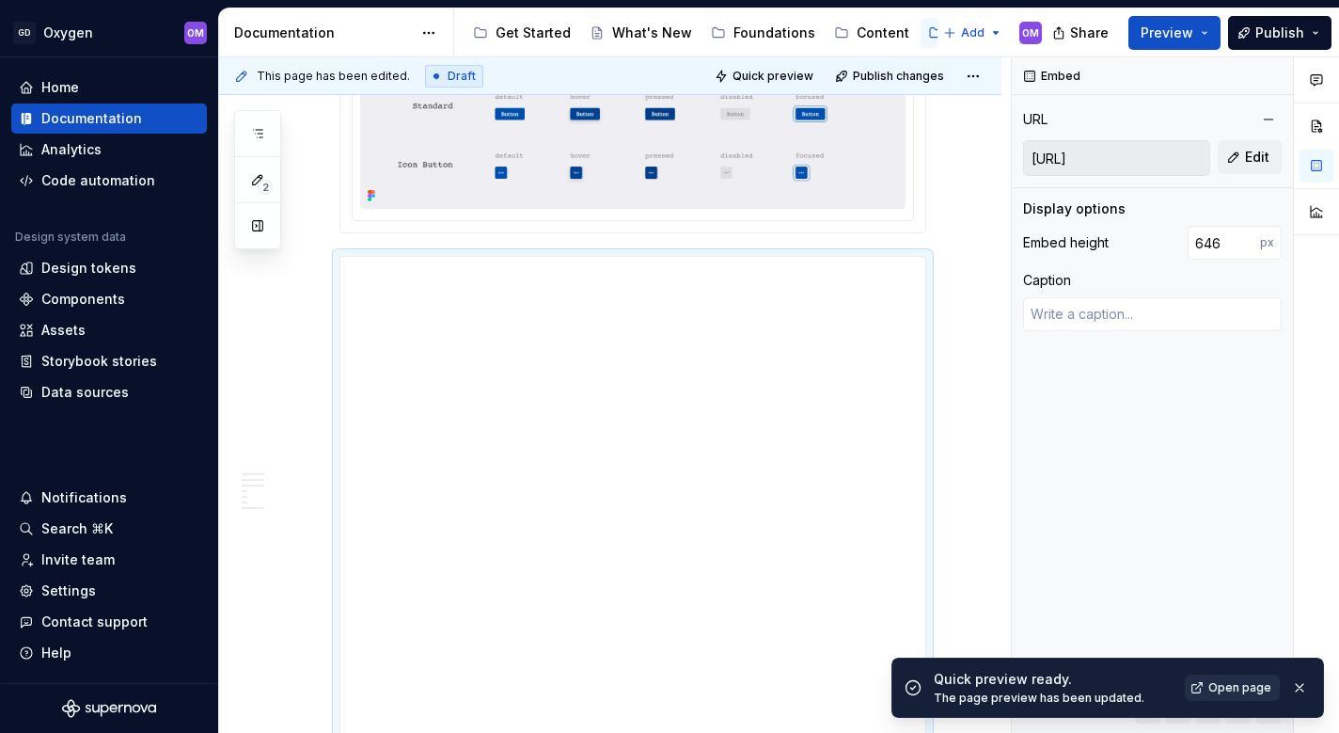
click at [1227, 687] on span "Open page" at bounding box center [1239, 687] width 63 height 15
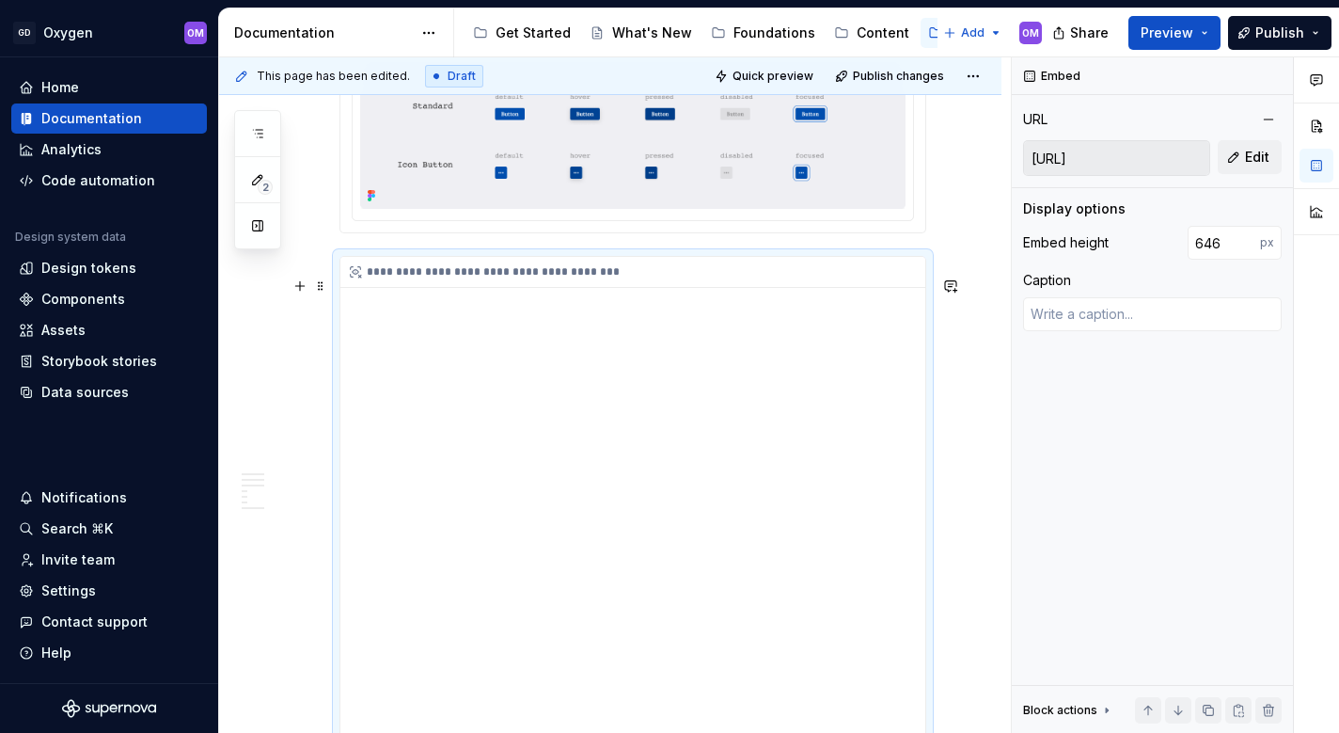
type textarea "*"
